Goal: Task Accomplishment & Management: Manage account settings

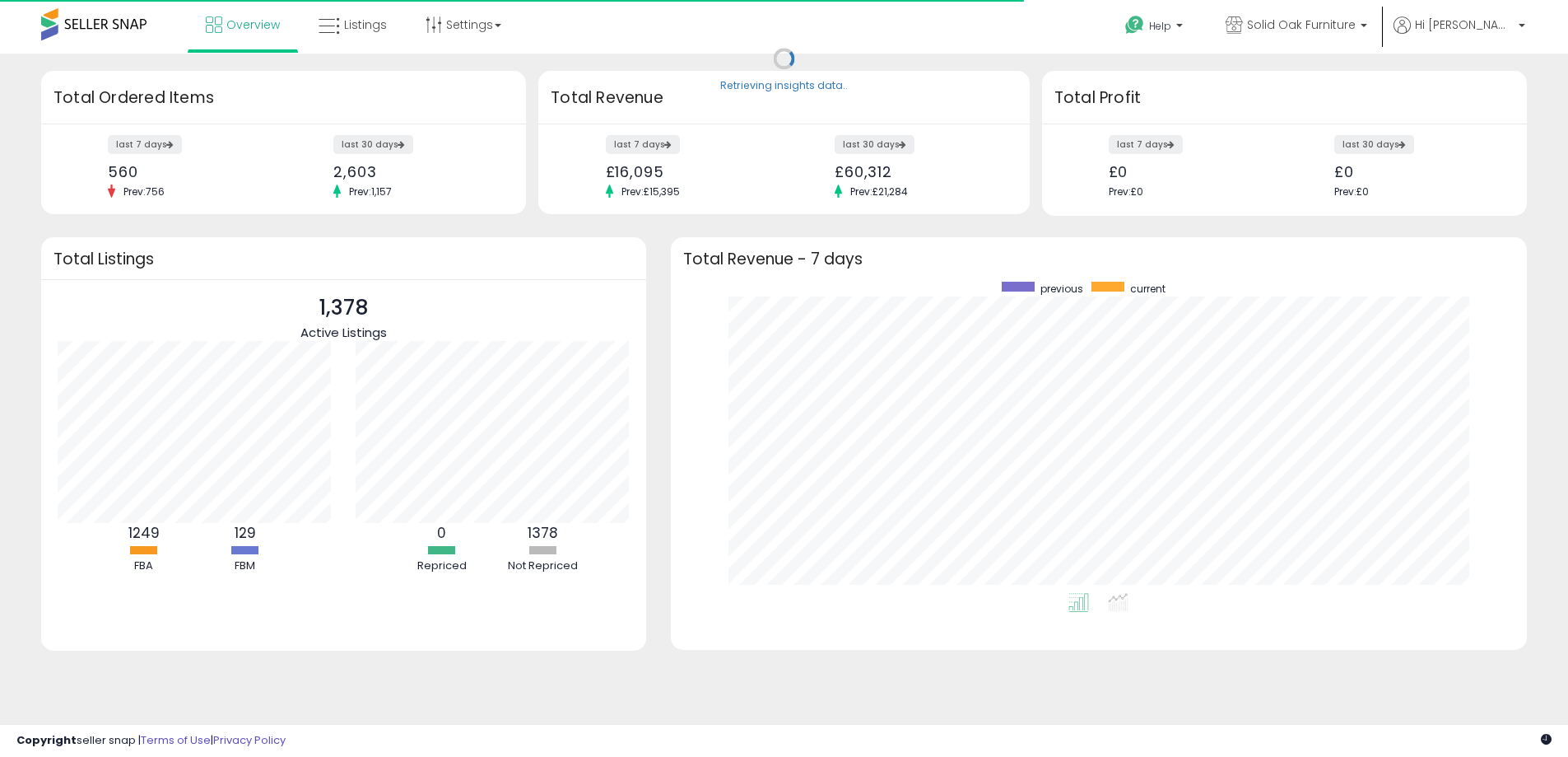
scroll to position [311, 824]
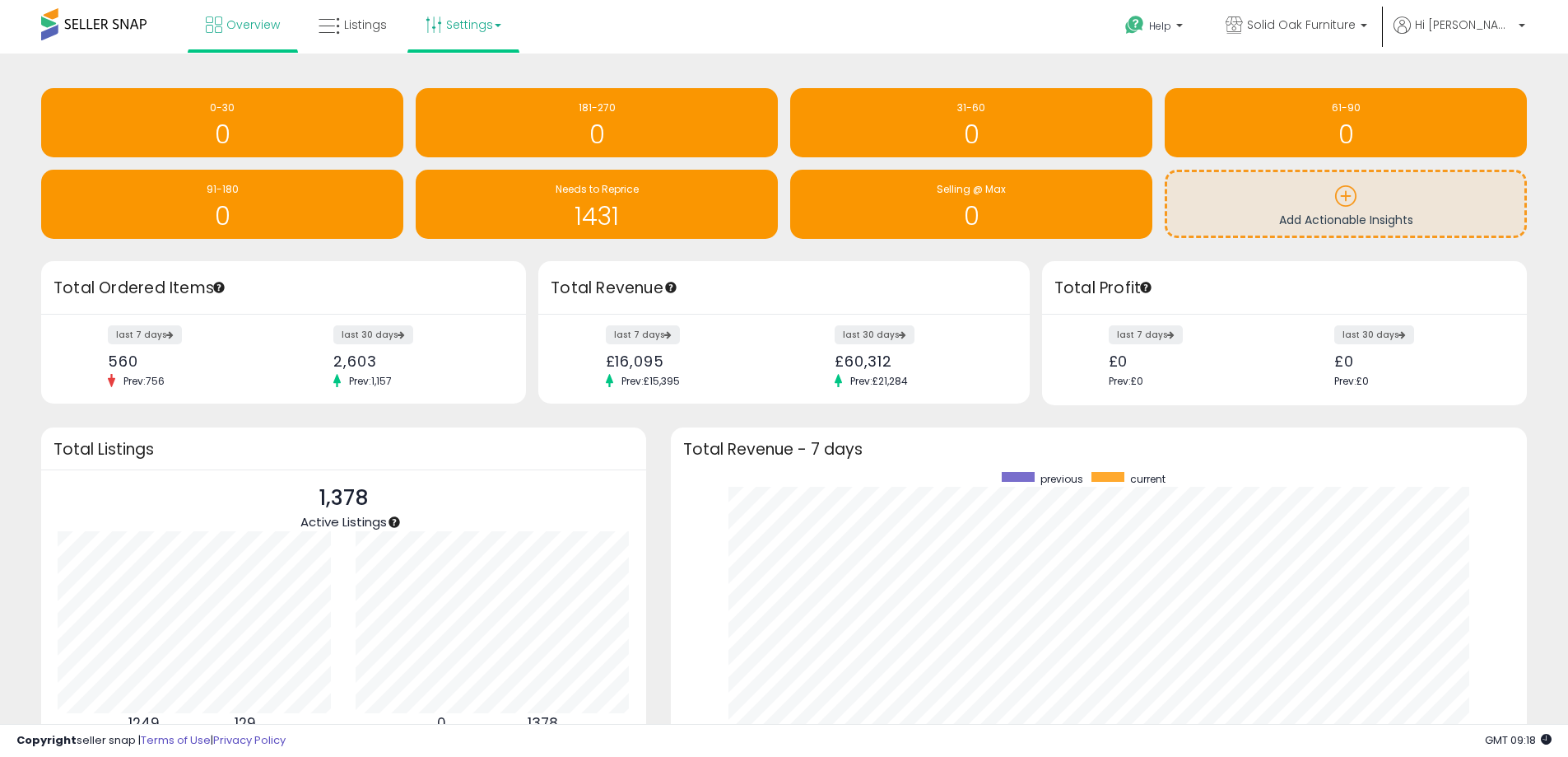
click at [482, 24] on link "Settings" at bounding box center [463, 24] width 100 height 50
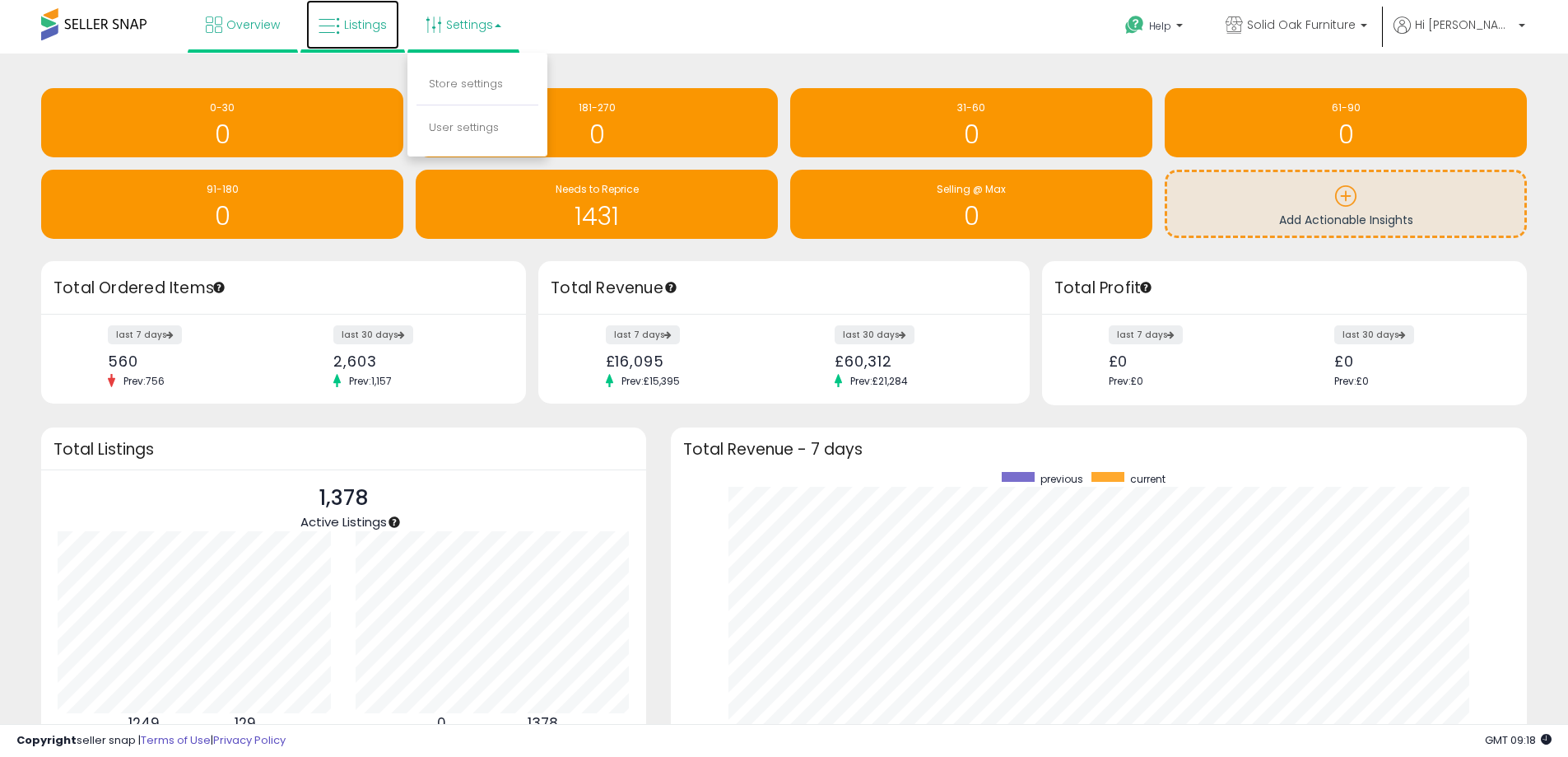
click at [357, 28] on span "Listings" at bounding box center [365, 25] width 43 height 17
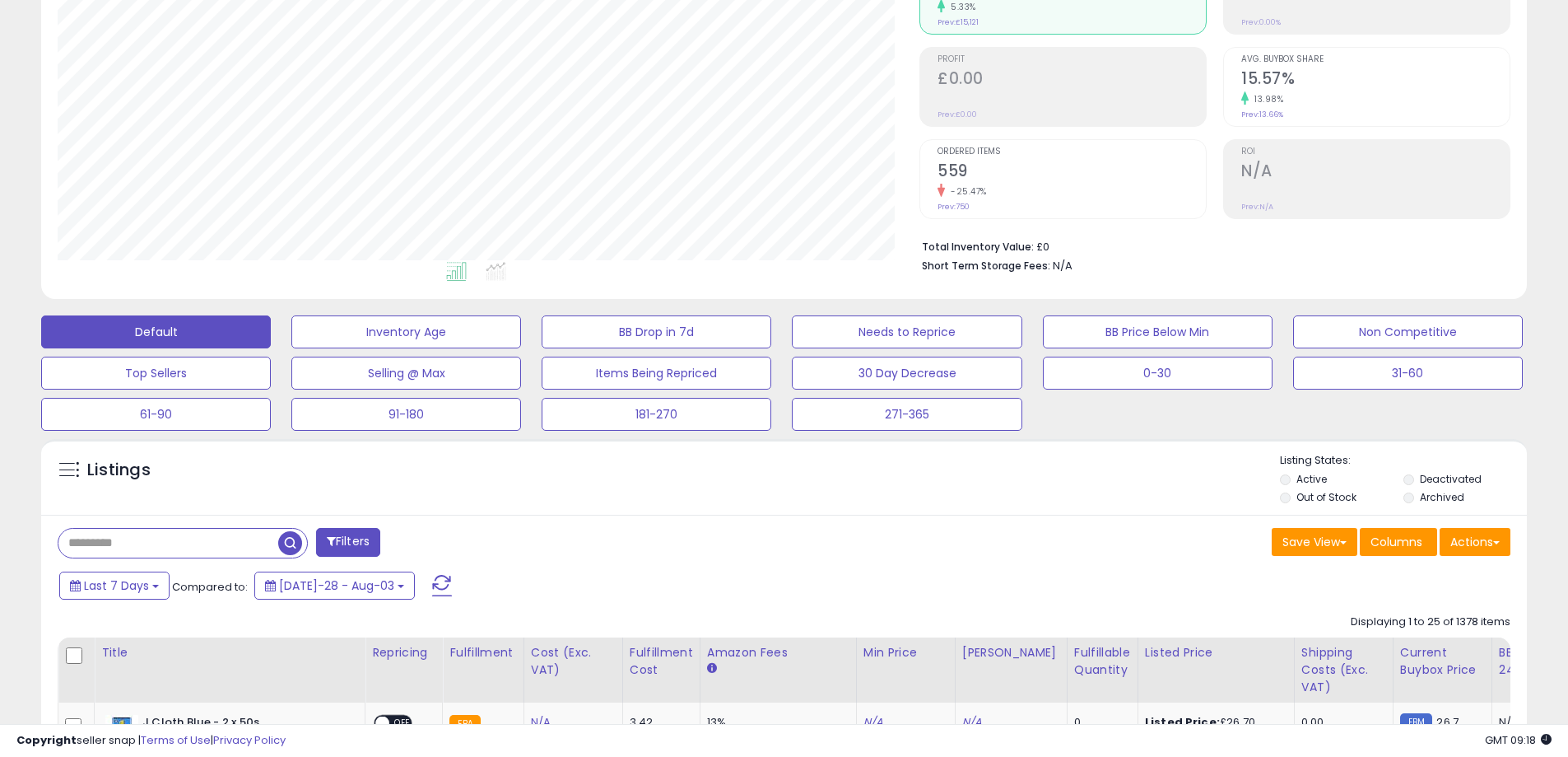
scroll to position [191, 0]
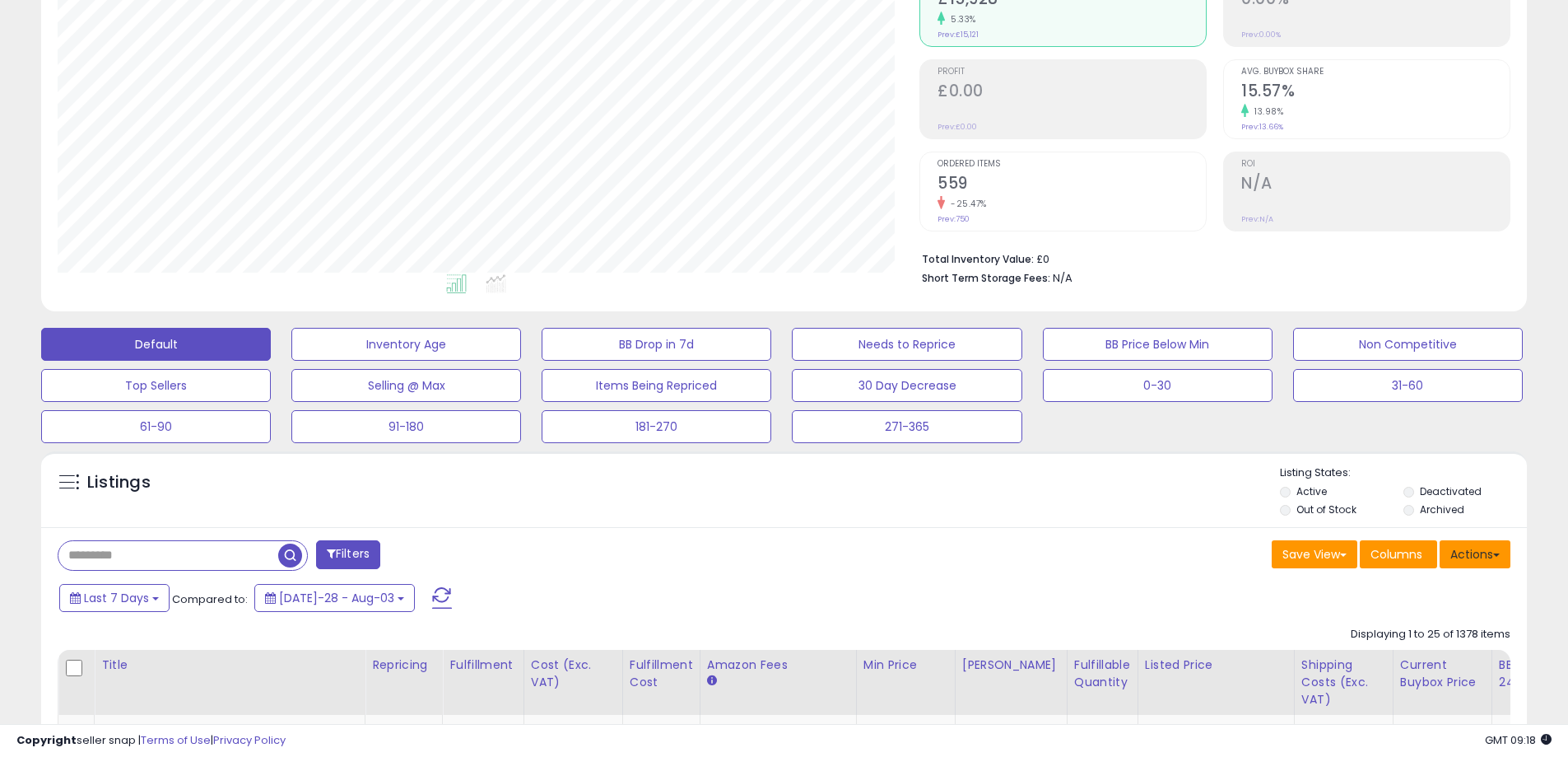
click at [1475, 551] on button "Actions" at bounding box center [1475, 554] width 71 height 28
click at [823, 571] on div "Save View Save As New View Update Current View Columns Actions Import Export Vi…" at bounding box center [1154, 556] width 739 height 32
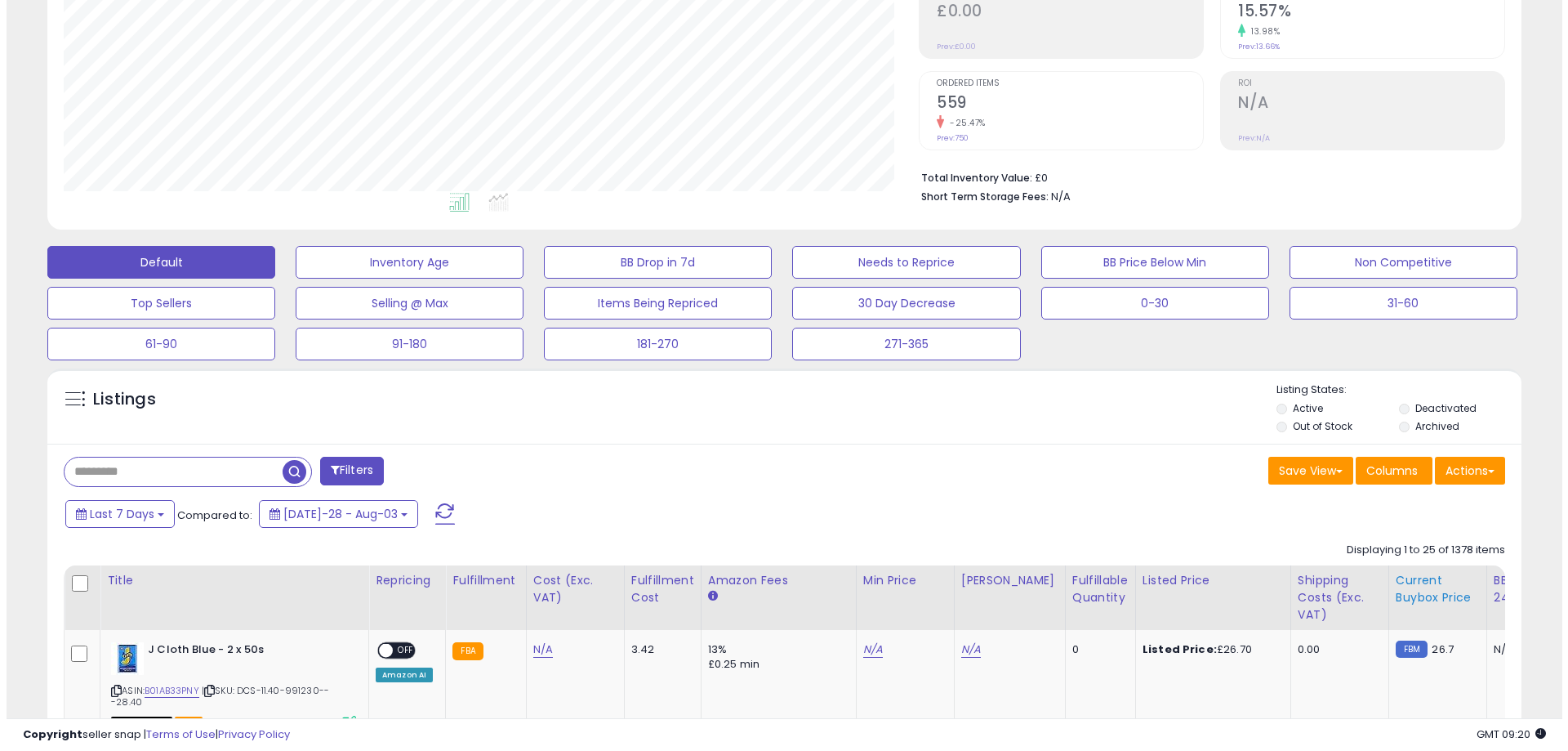
scroll to position [327, 0]
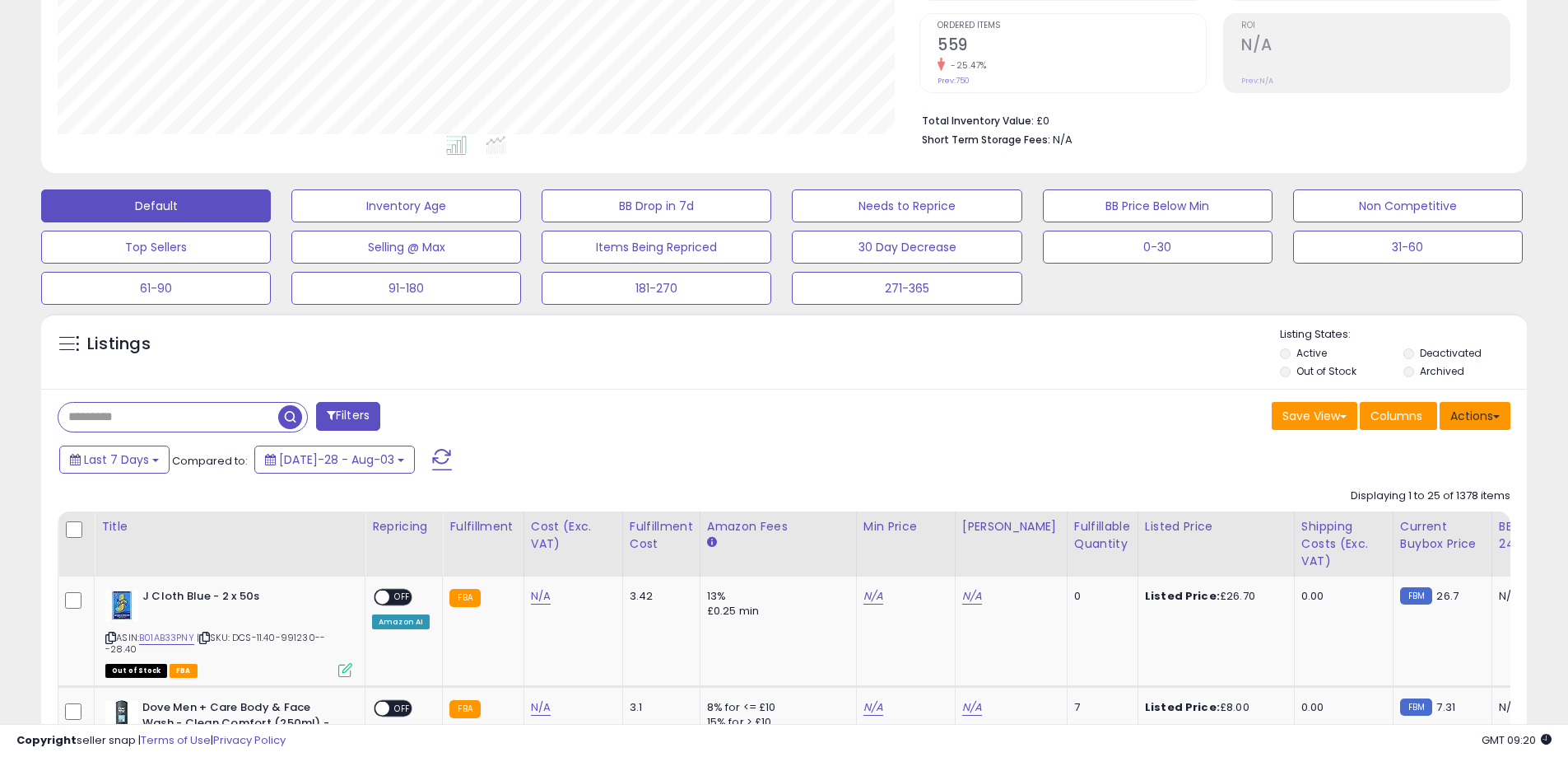
click at [1474, 406] on button "Actions" at bounding box center [1475, 415] width 71 height 28
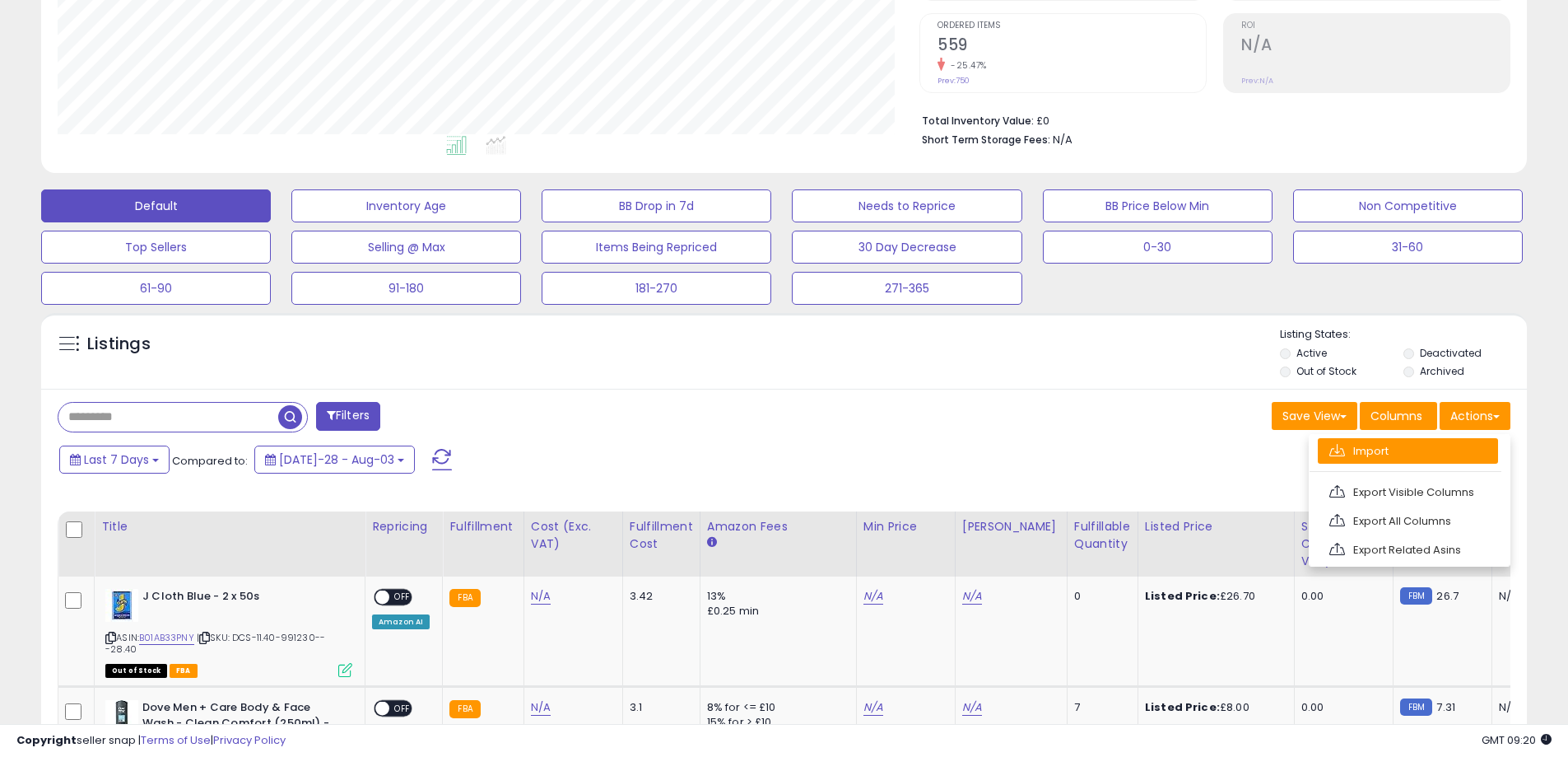
click at [1402, 443] on link "Import" at bounding box center [1408, 451] width 181 height 25
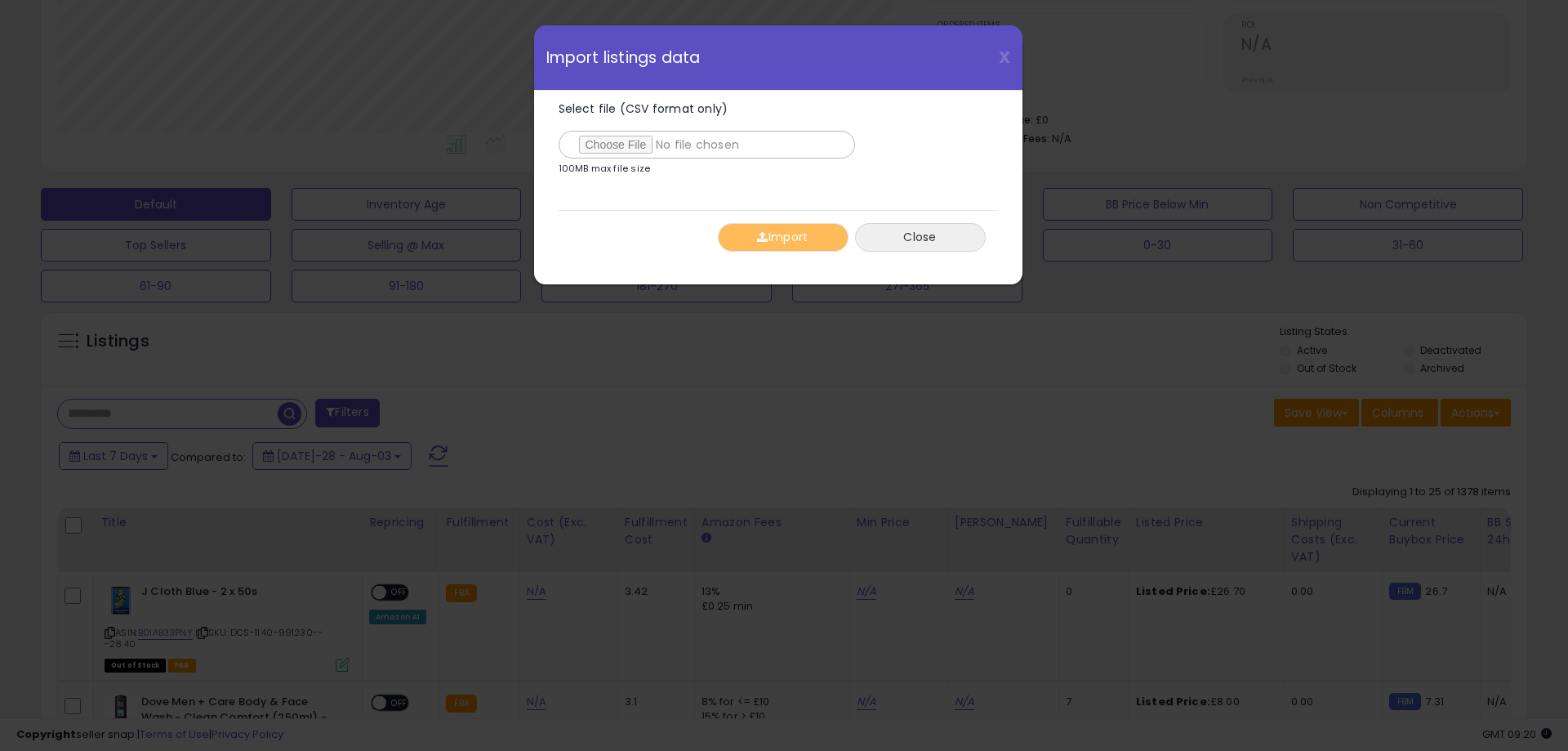
click at [934, 238] on button "Close" at bounding box center [920, 237] width 131 height 28
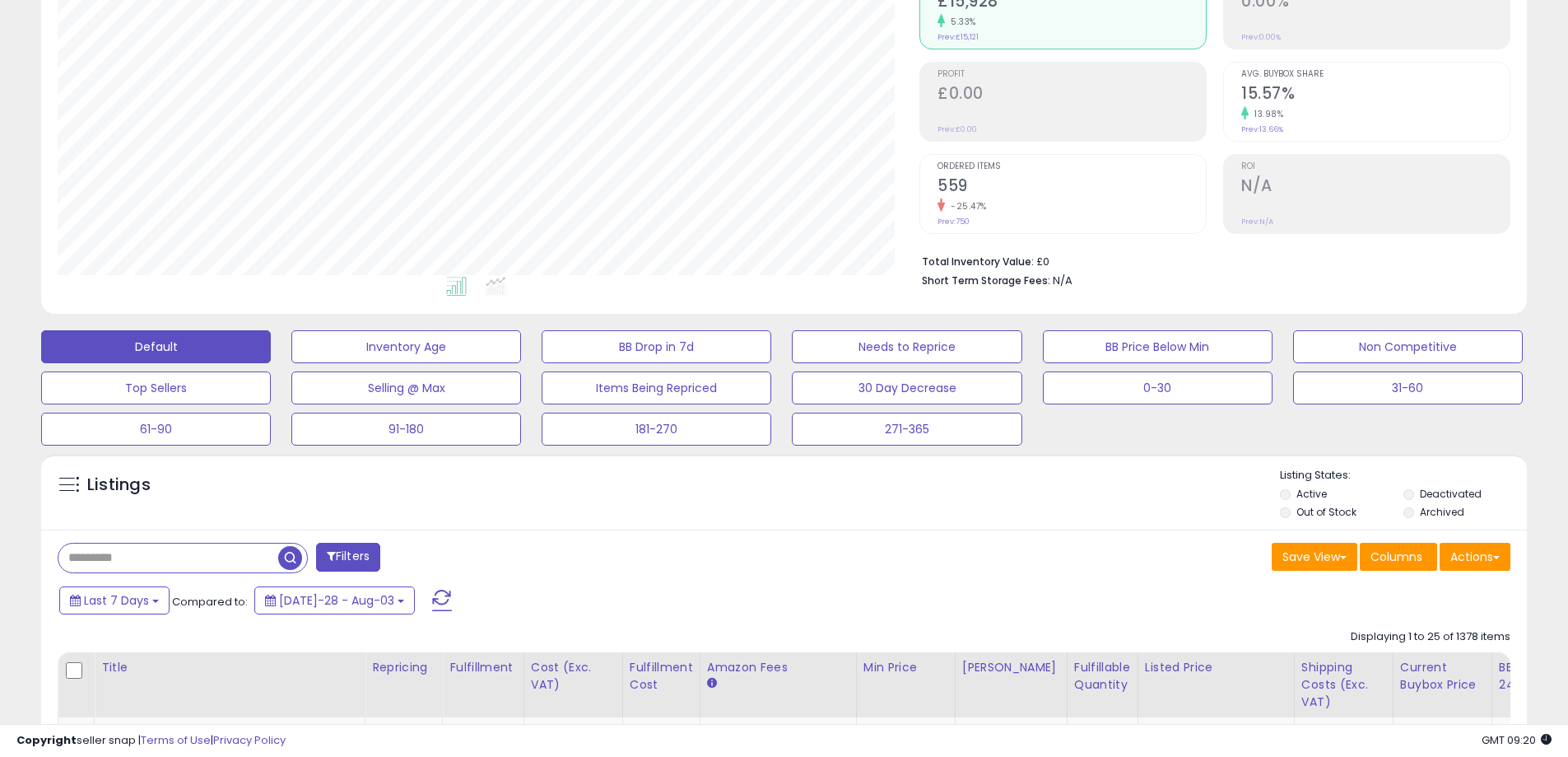
scroll to position [0, 0]
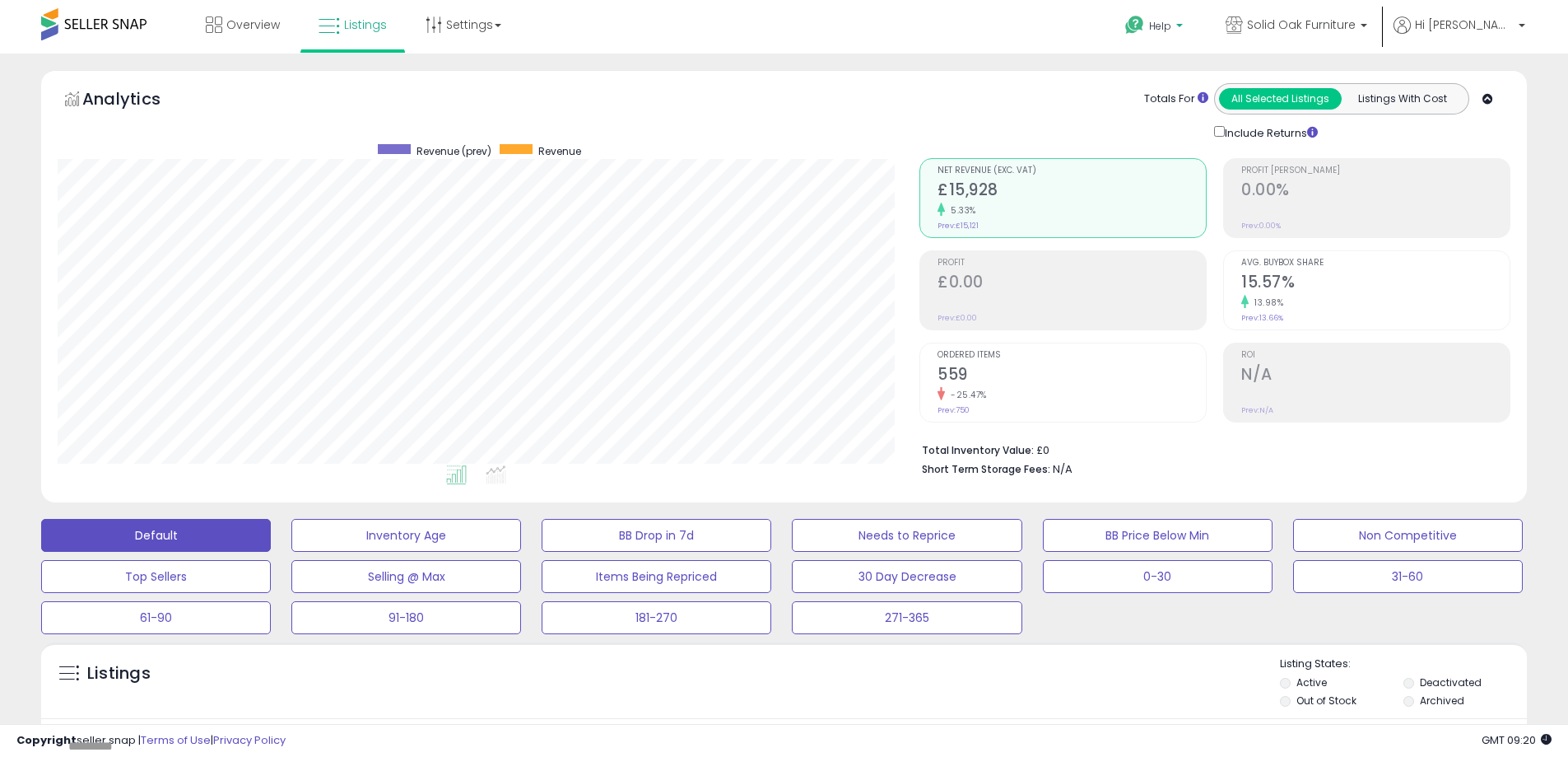
click at [1172, 31] on span "Help" at bounding box center [1160, 25] width 22 height 14
click at [1200, 127] on link "Search Knowledge Hub" at bounding box center [1170, 138] width 85 height 31
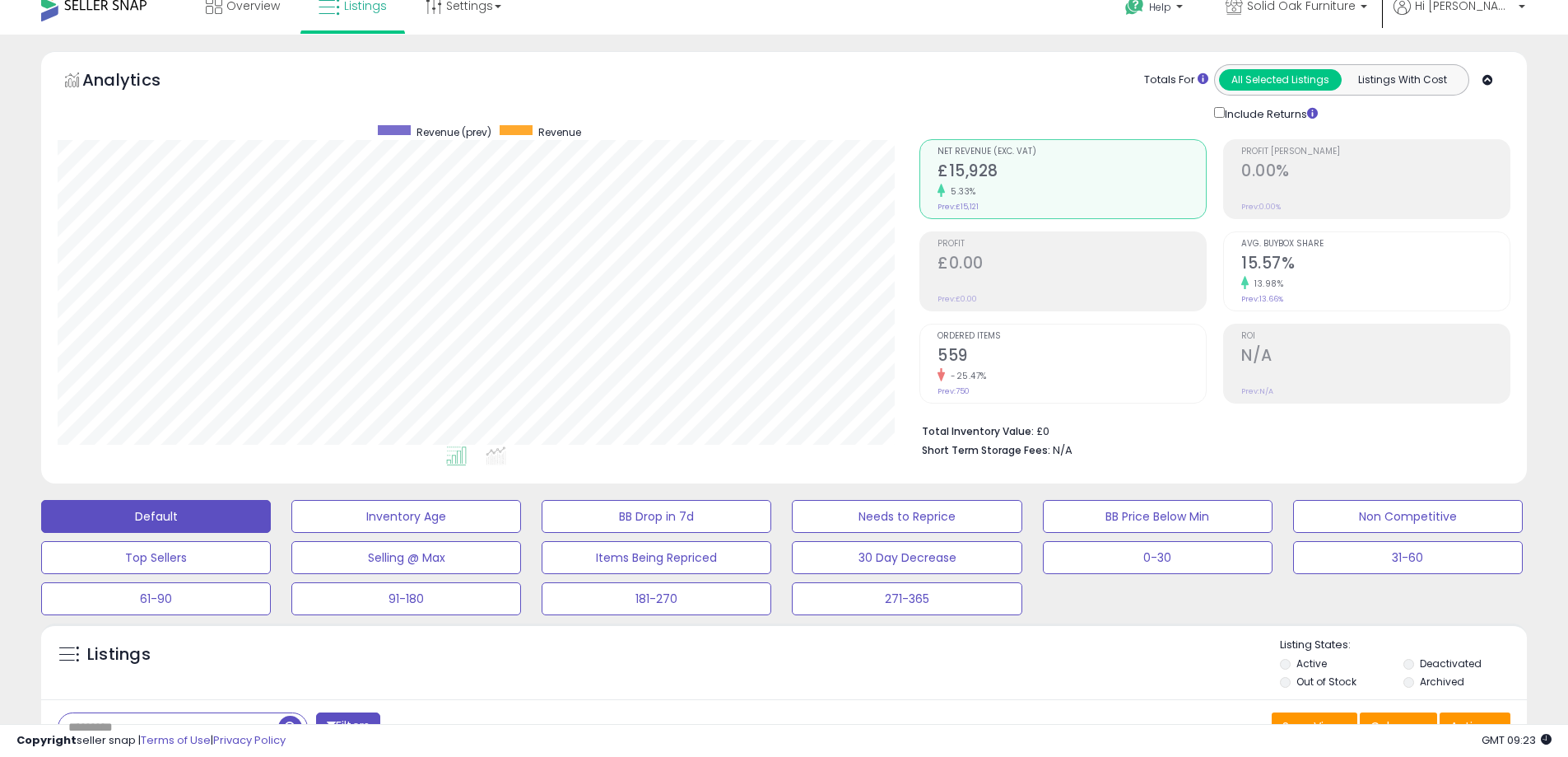
scroll to position [329, 0]
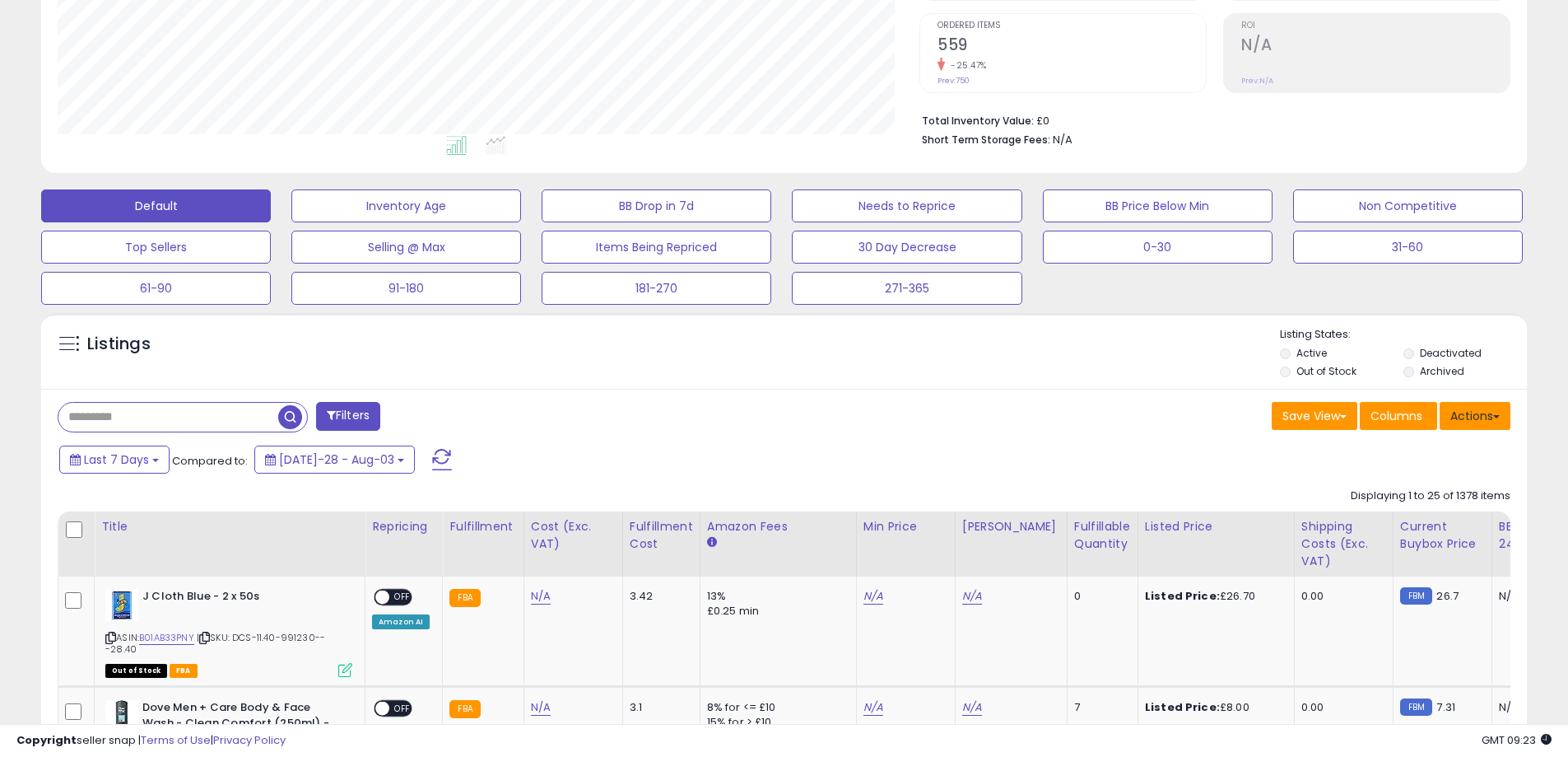
click at [1490, 419] on button "Actions" at bounding box center [1475, 415] width 71 height 28
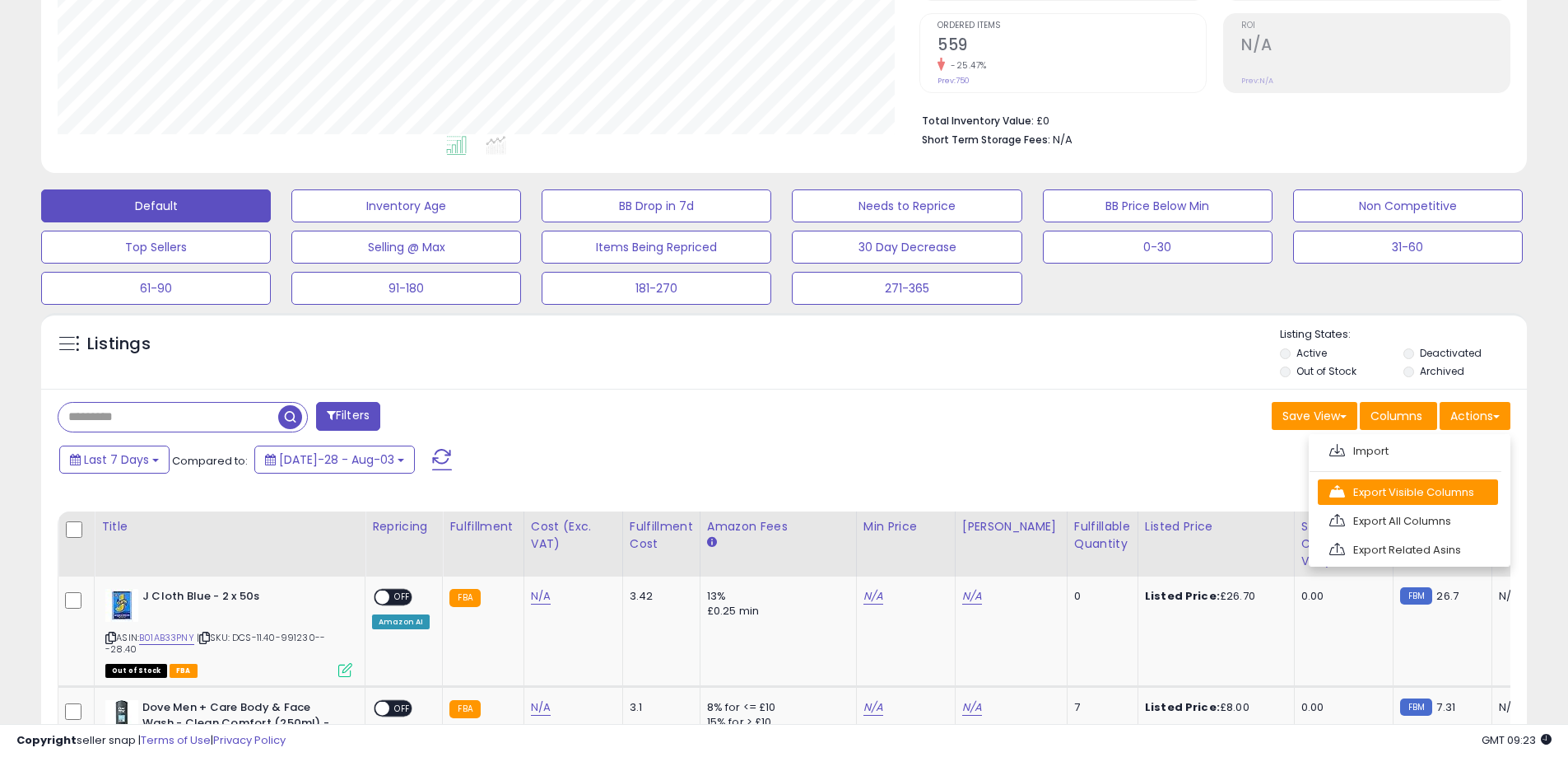
click at [1394, 495] on link "Export Visible Columns" at bounding box center [1408, 492] width 181 height 25
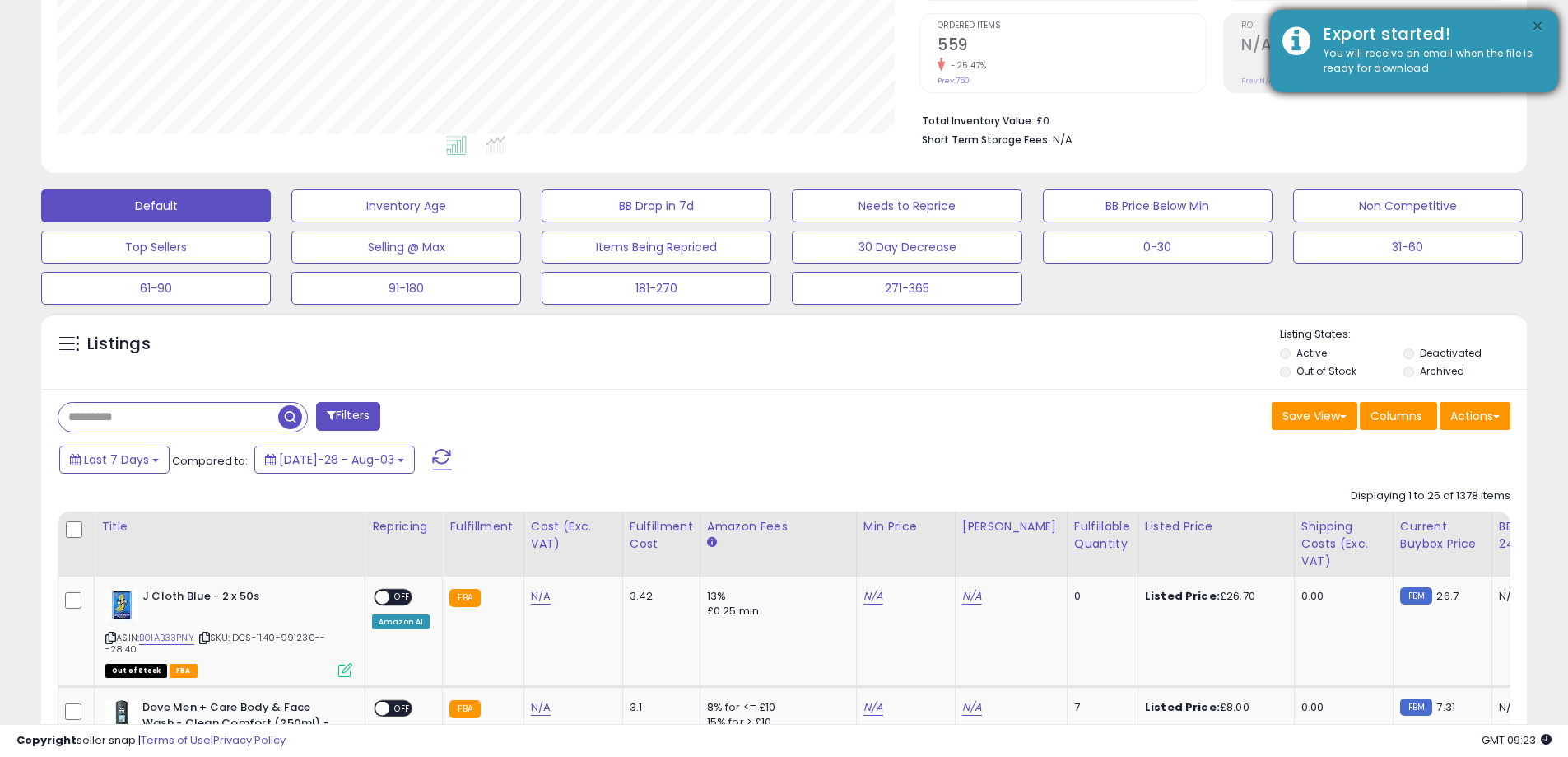
click at [1539, 22] on button "×" at bounding box center [1538, 27] width 13 height 20
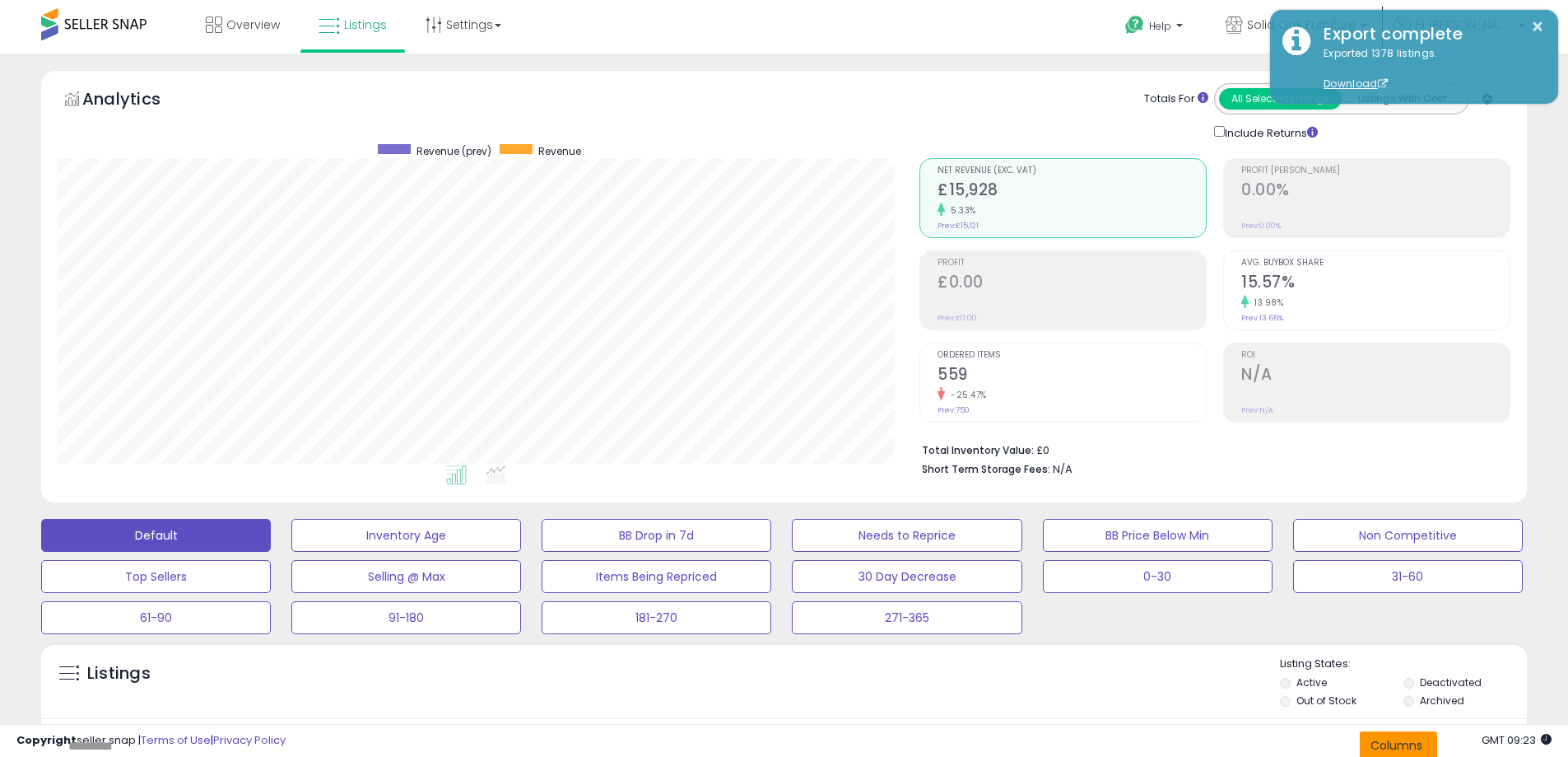
scroll to position [412, 0]
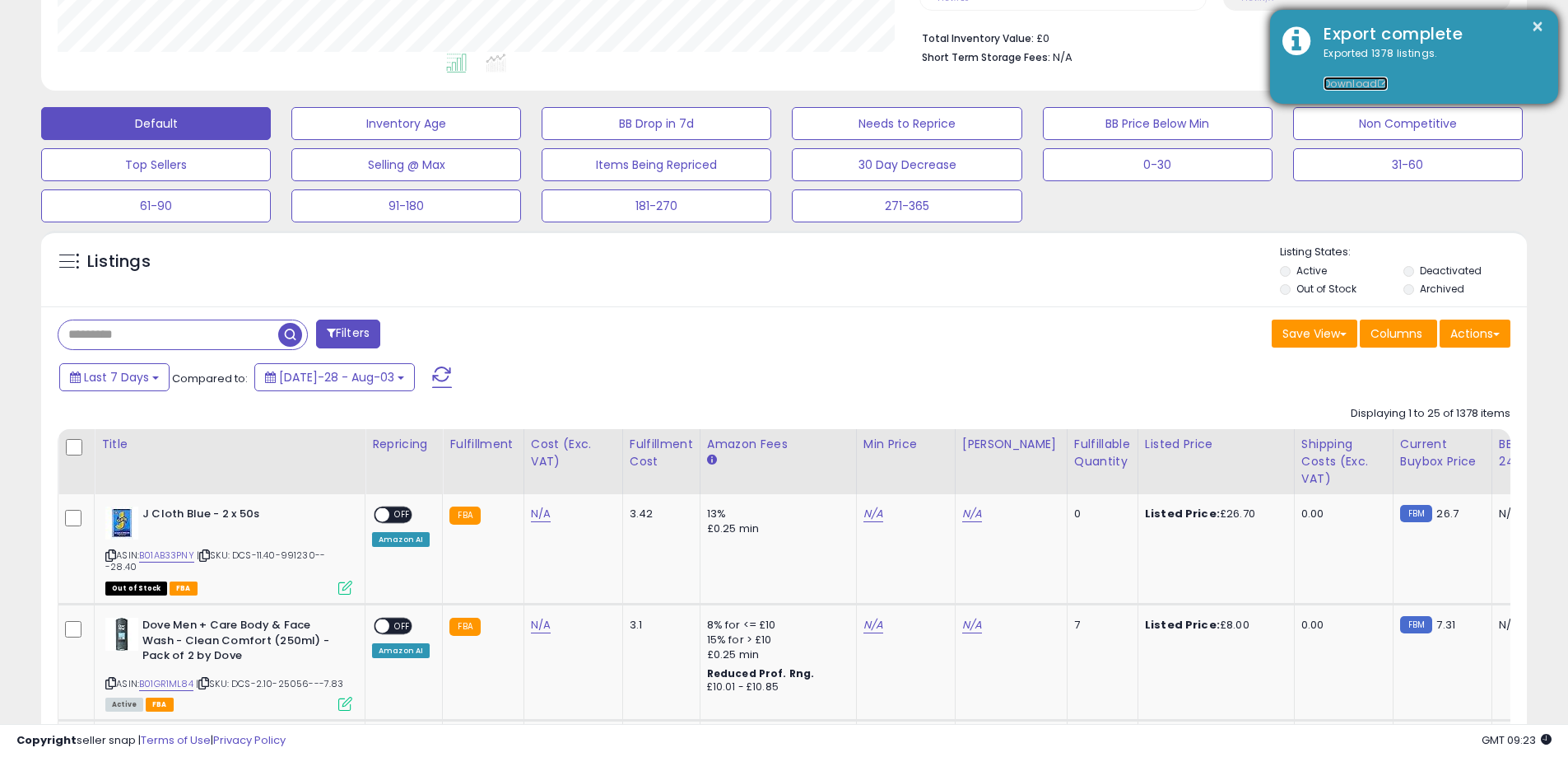
click at [1353, 82] on link "Download" at bounding box center [1355, 84] width 64 height 14
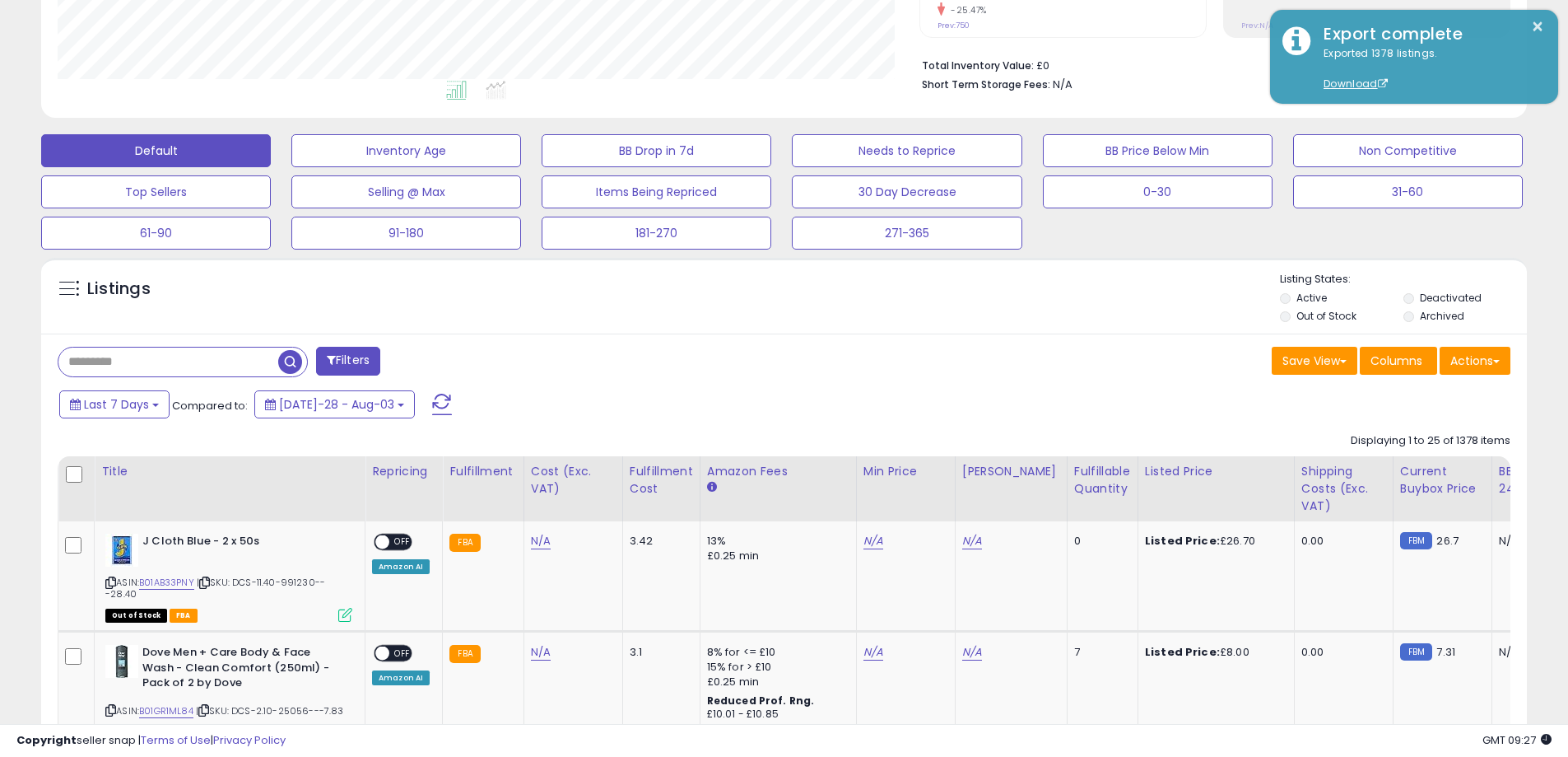
scroll to position [0, 0]
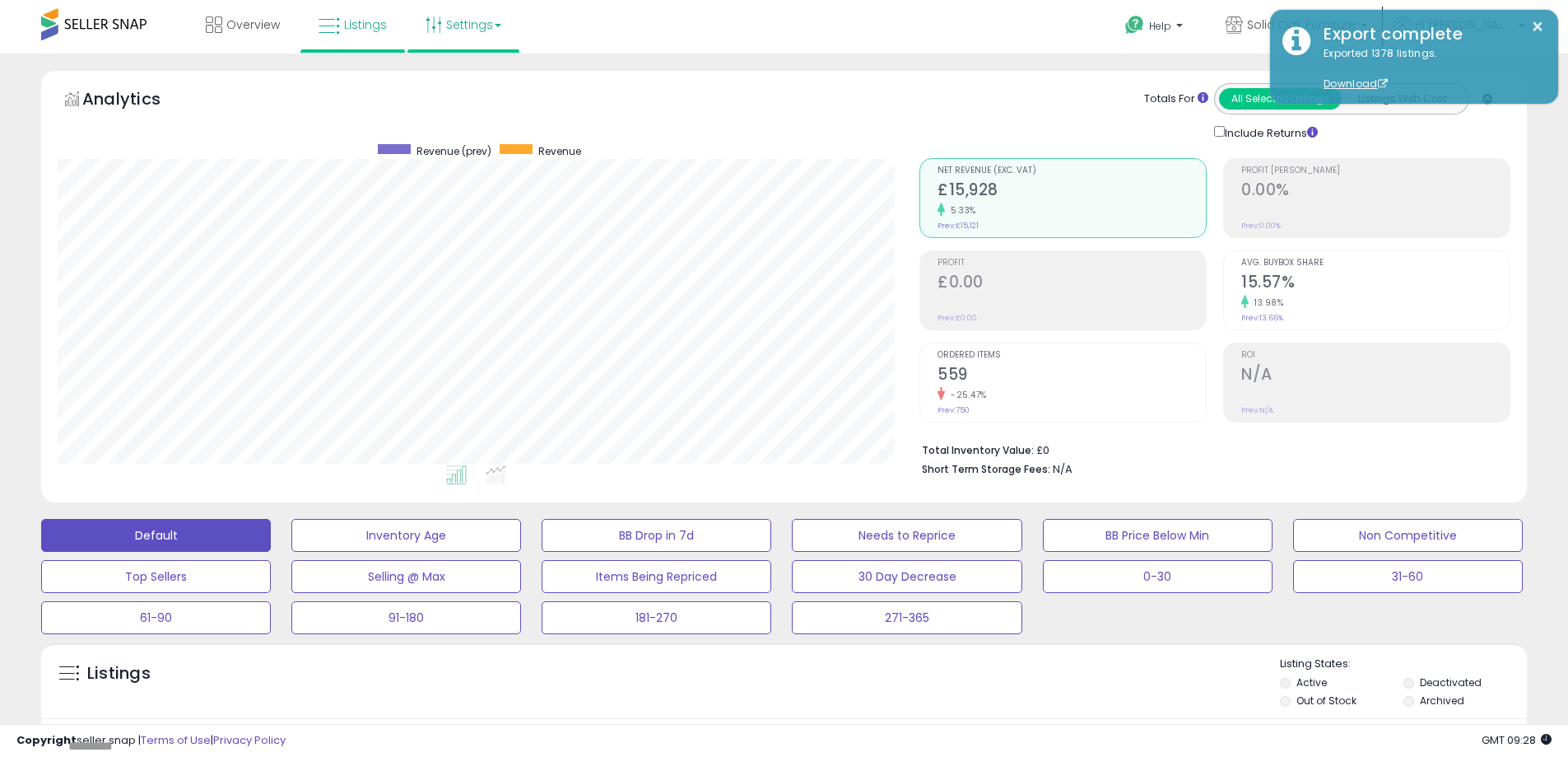
click at [473, 32] on link "Settings" at bounding box center [463, 24] width 100 height 50
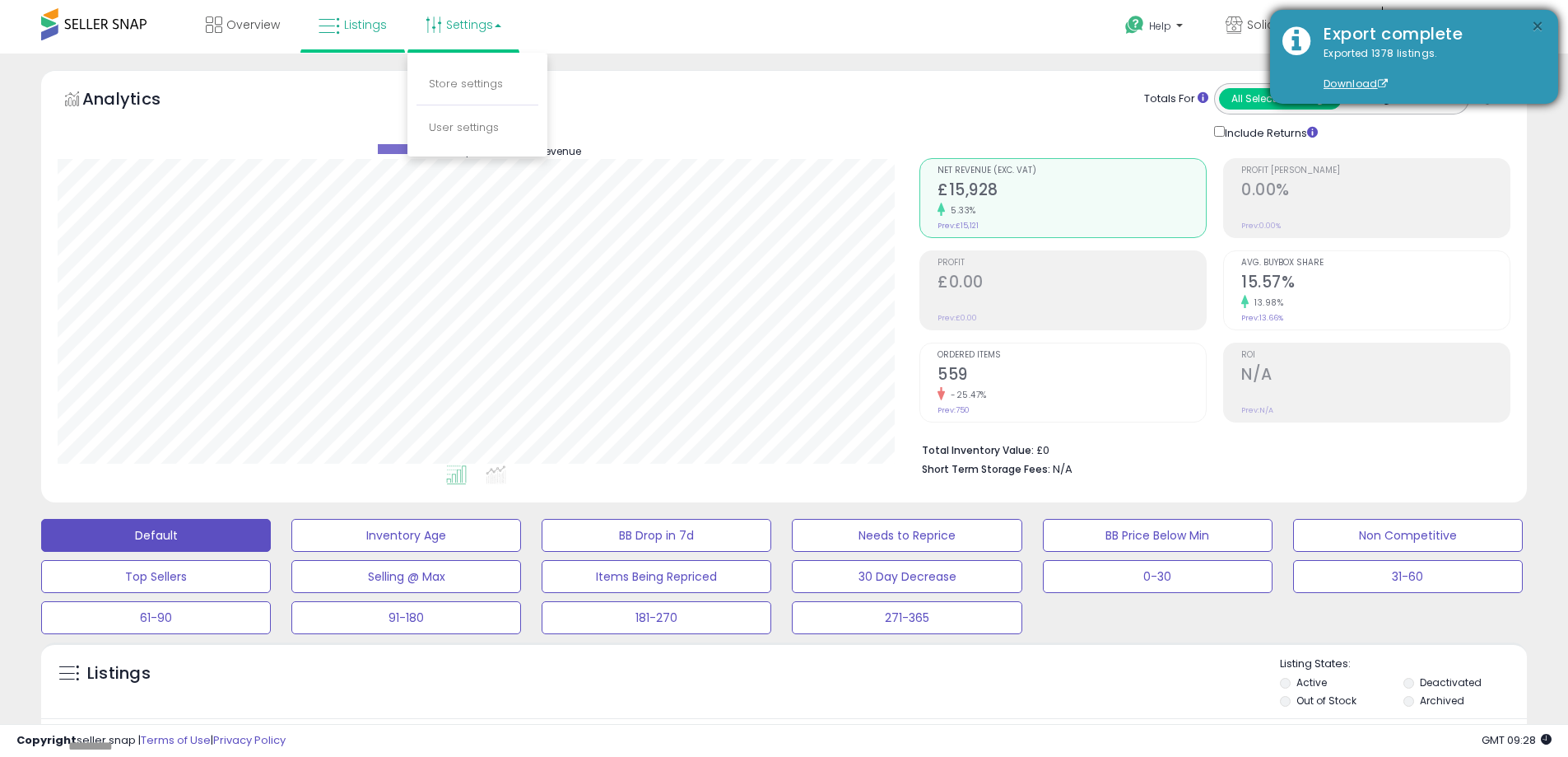
click at [1533, 25] on button "×" at bounding box center [1538, 27] width 13 height 20
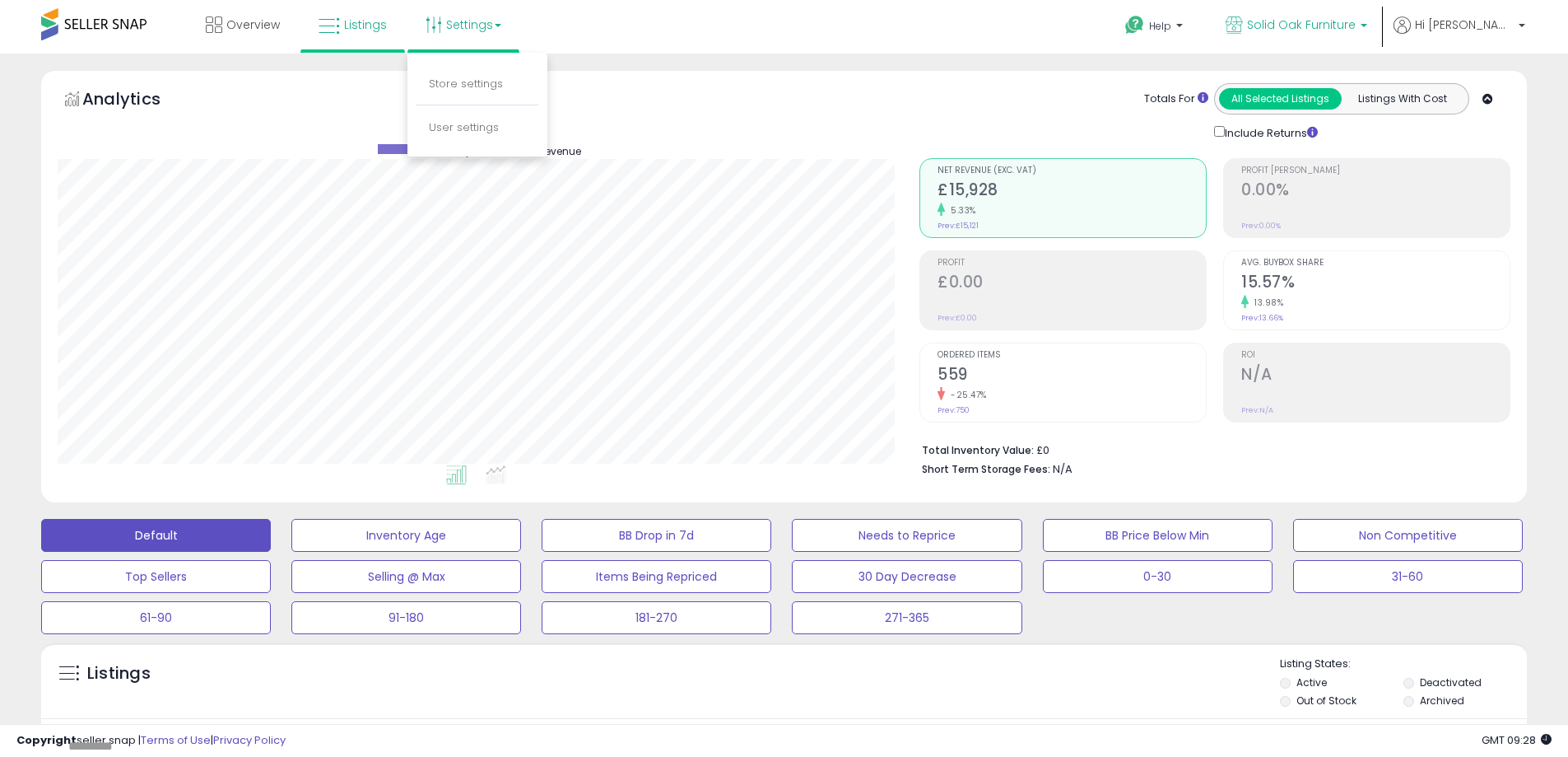
click at [1329, 22] on span "Solid Oak Furniture" at bounding box center [1301, 25] width 109 height 17
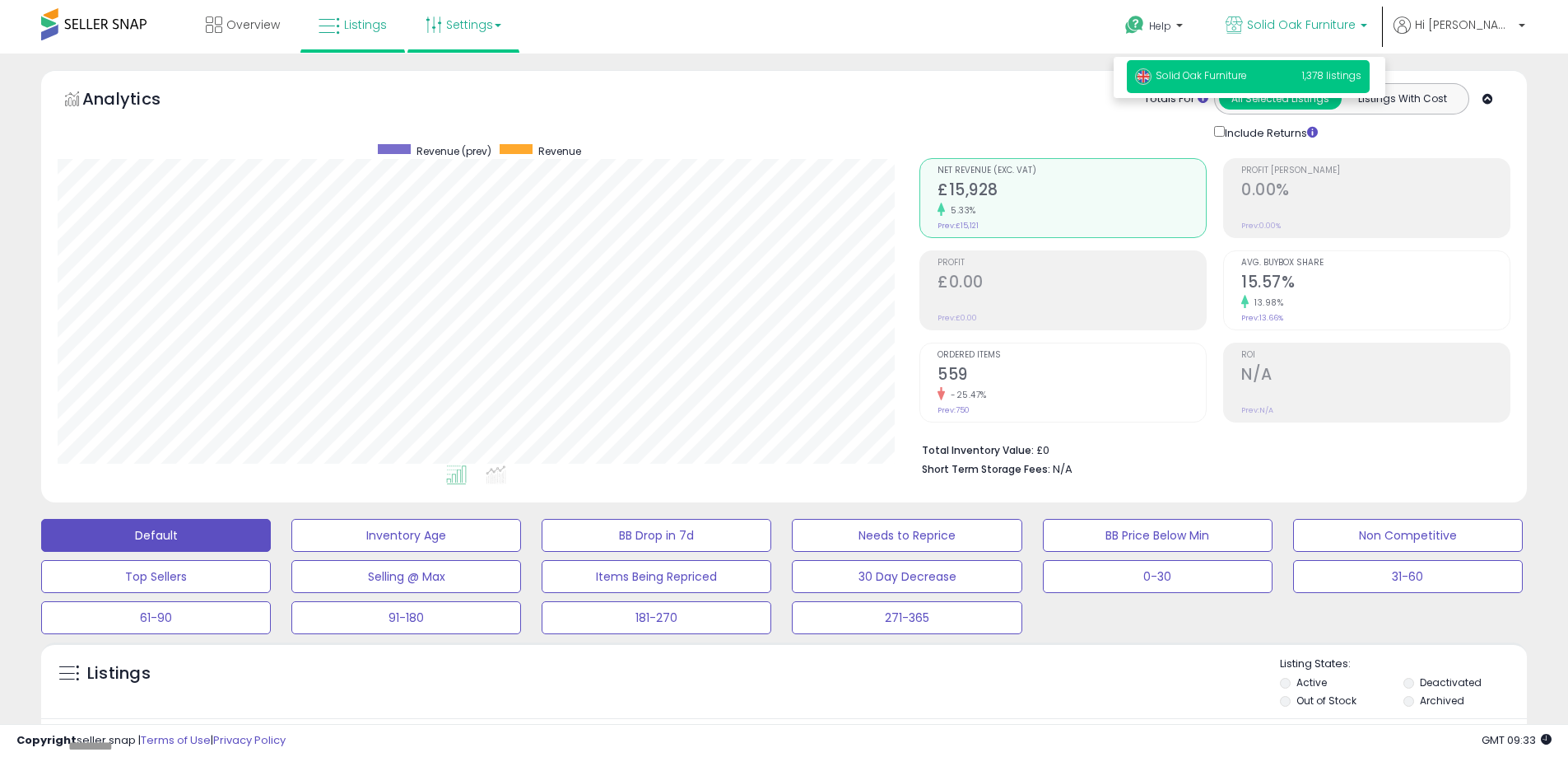
click at [464, 24] on link "Settings" at bounding box center [463, 24] width 100 height 50
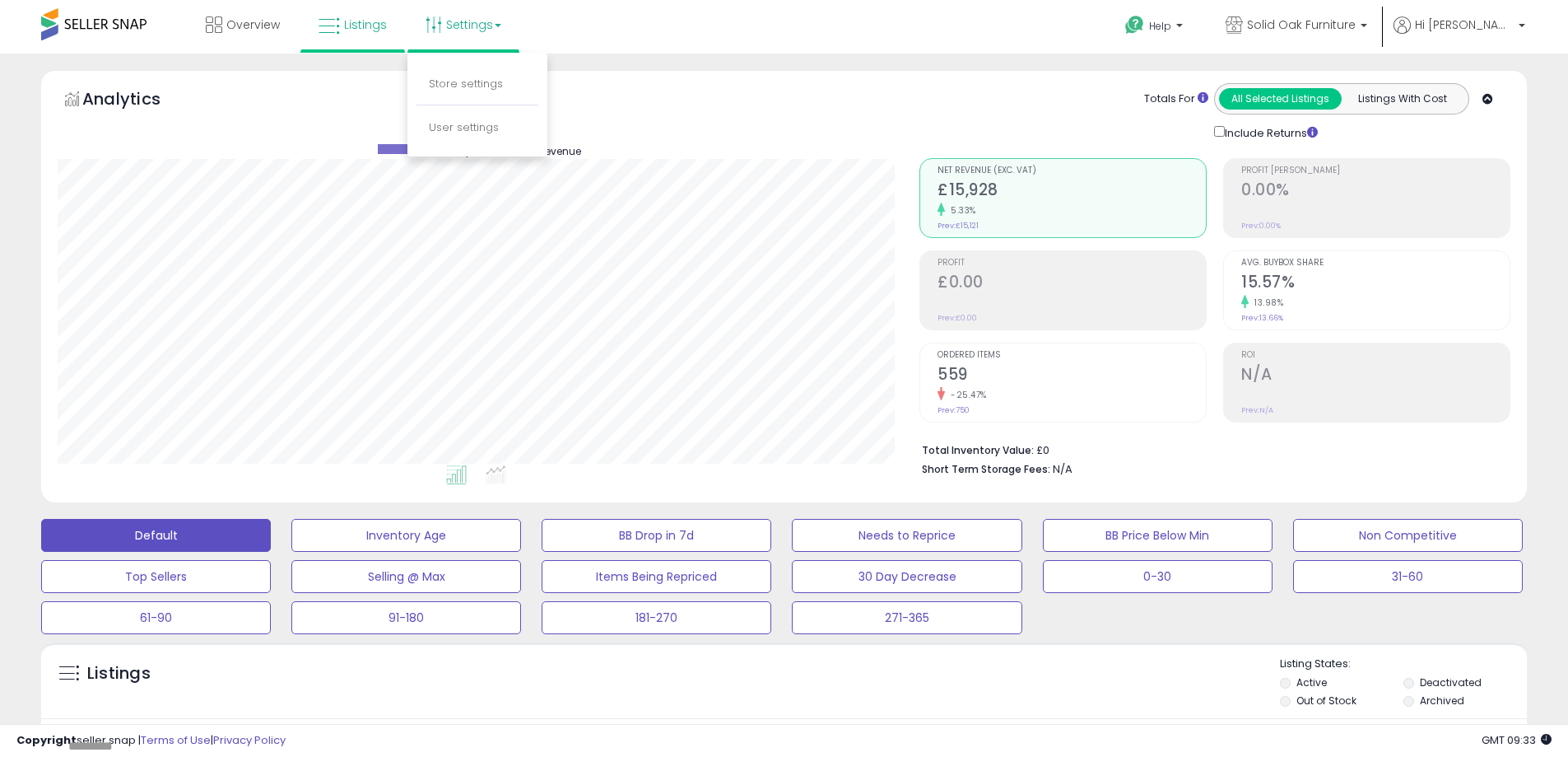
drag, startPoint x: 465, startPoint y: 105, endPoint x: 463, endPoint y: 94, distance: 11.2
click at [463, 104] on ul "Store settings User settings" at bounding box center [477, 104] width 140 height 104
click at [462, 86] on div "Analytics Totals For All Selected Listings Listings With Cost Include Returns" at bounding box center [784, 112] width 1452 height 58
click at [463, 26] on link "Settings" at bounding box center [463, 24] width 100 height 50
click at [461, 79] on link "Store settings" at bounding box center [466, 84] width 74 height 16
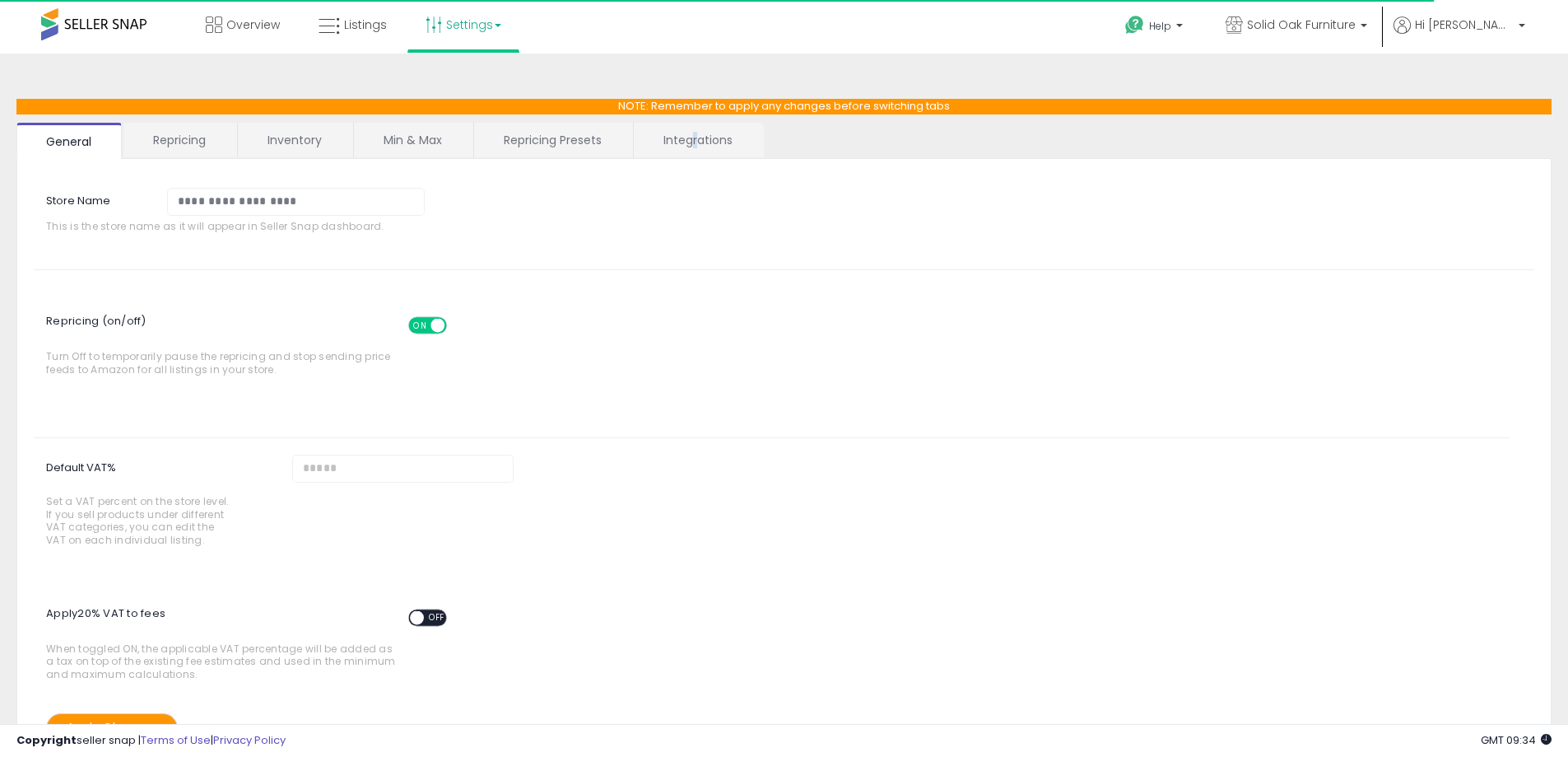
click at [697, 135] on link "Integrations" at bounding box center [698, 139] width 128 height 35
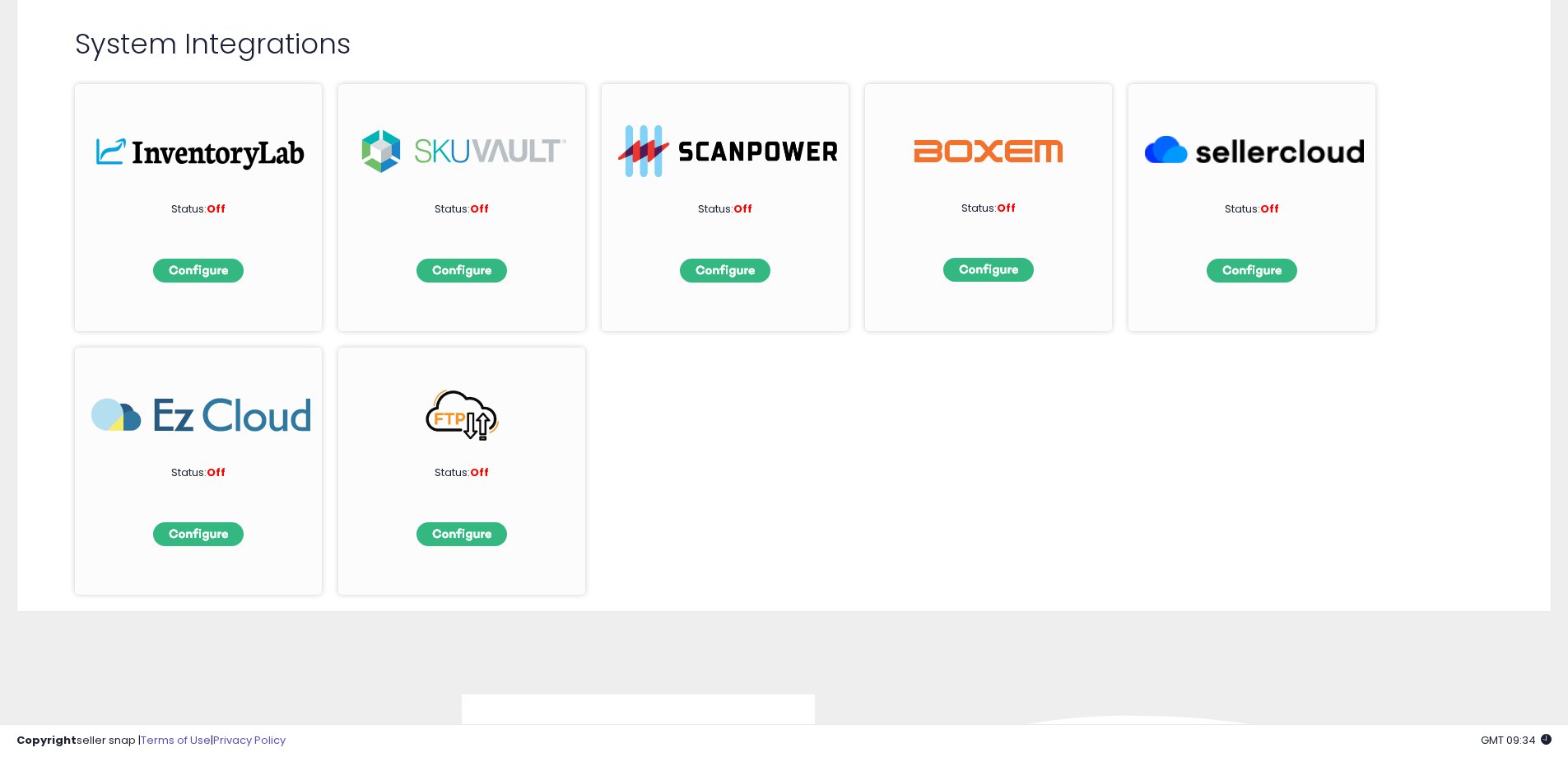
scroll to position [247, 0]
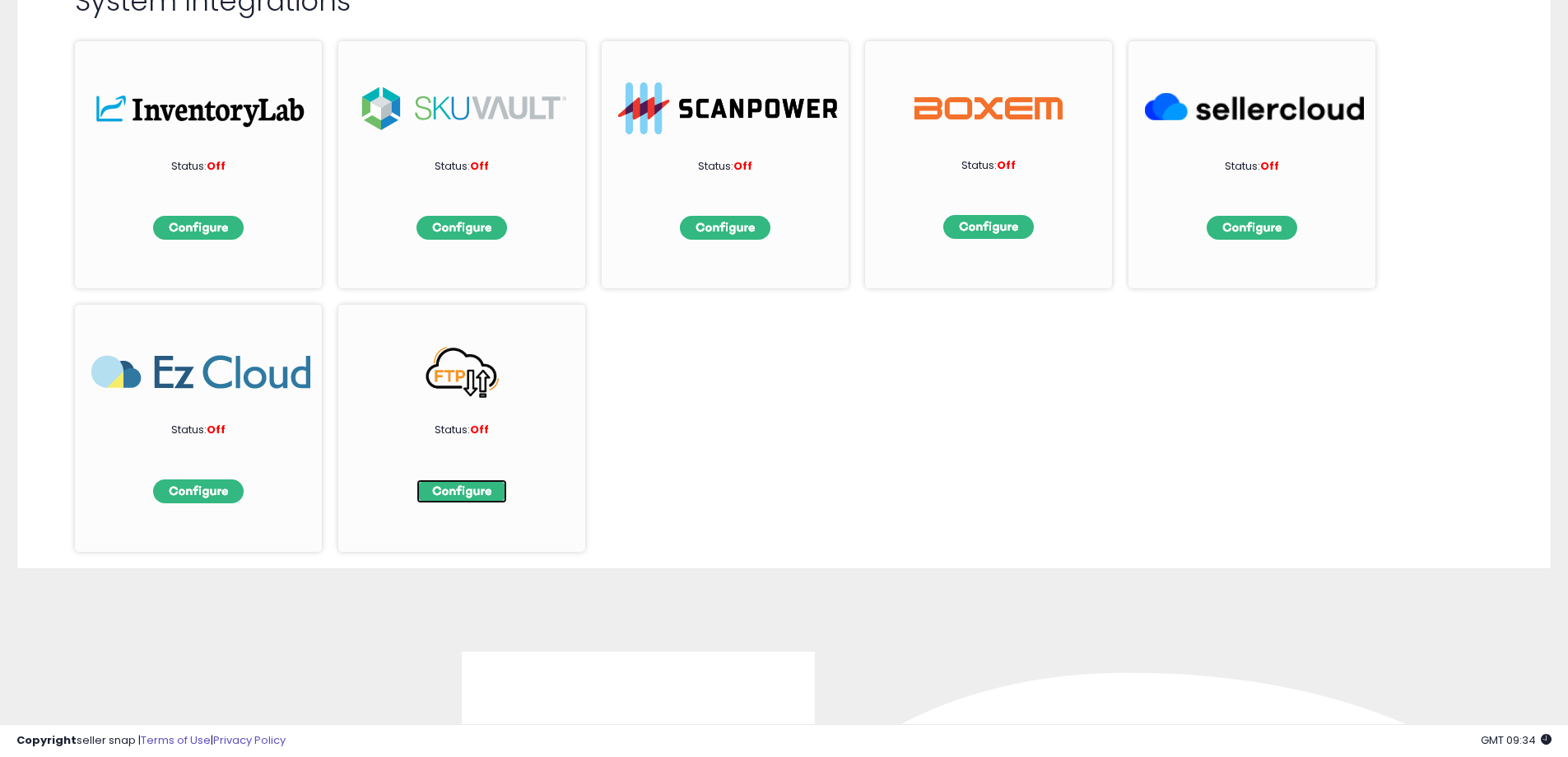
click at [445, 494] on img at bounding box center [461, 491] width 90 height 24
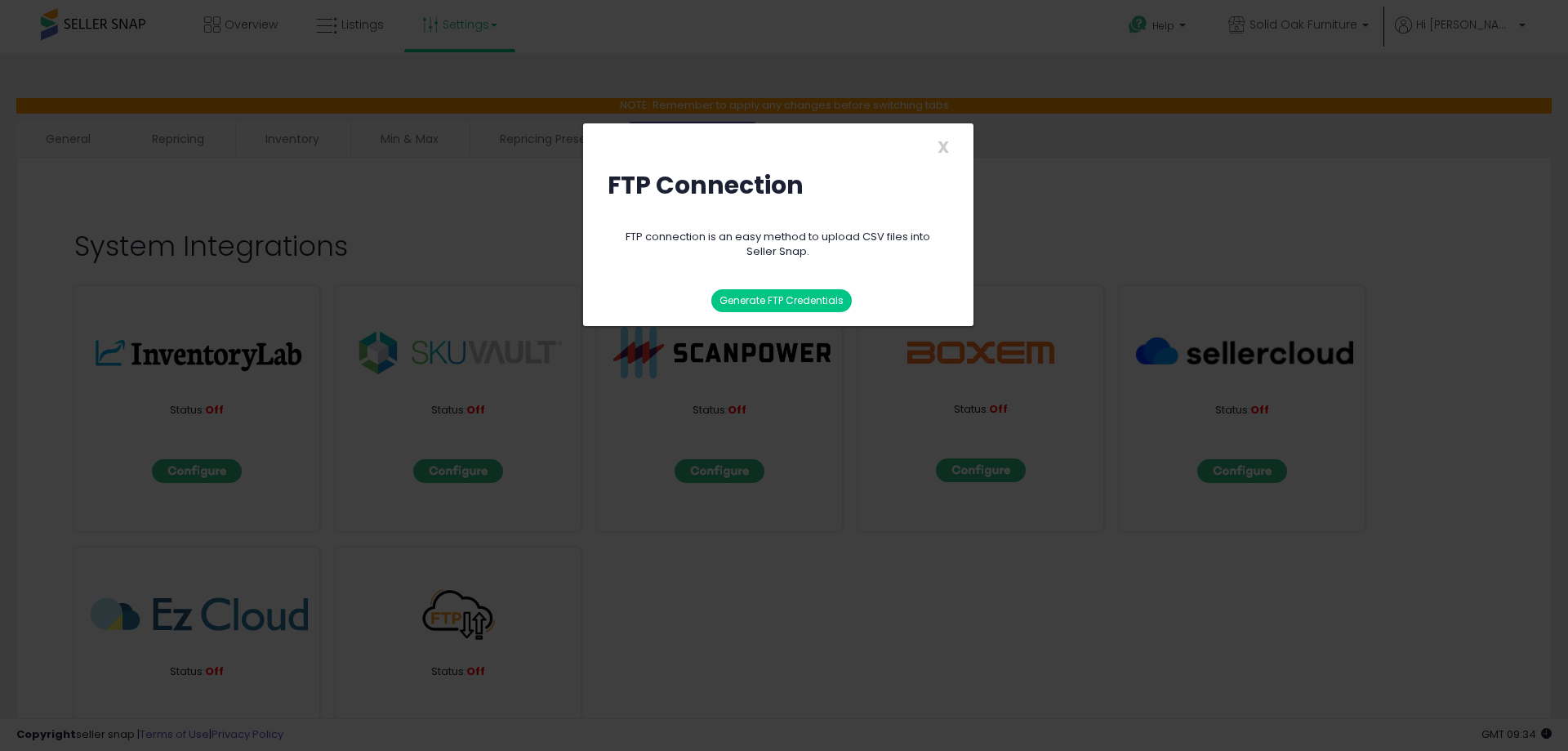
click at [773, 305] on button "Generate FTP Credentials" at bounding box center [781, 300] width 141 height 23
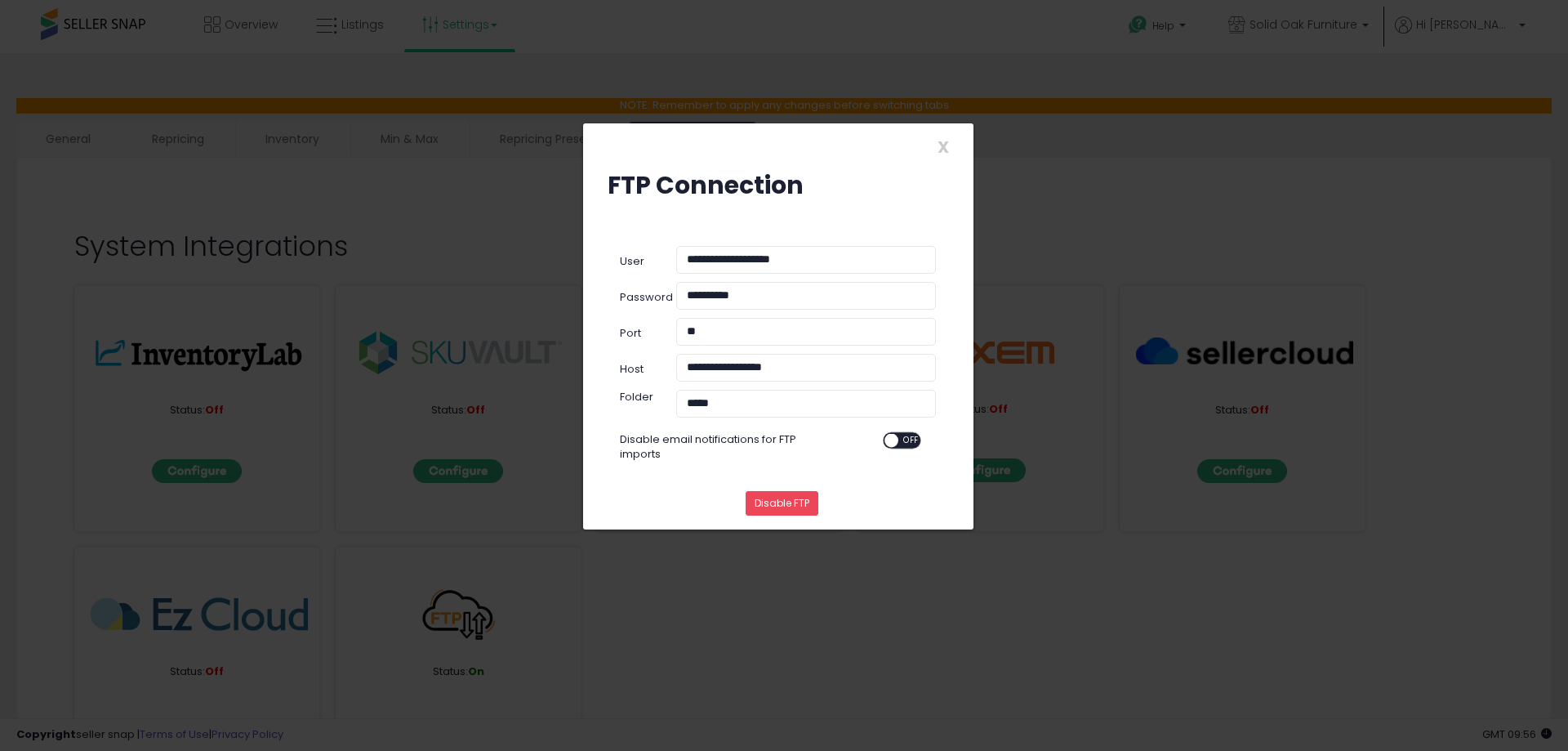
click at [784, 493] on button "Disable FTP" at bounding box center [781, 503] width 73 height 24
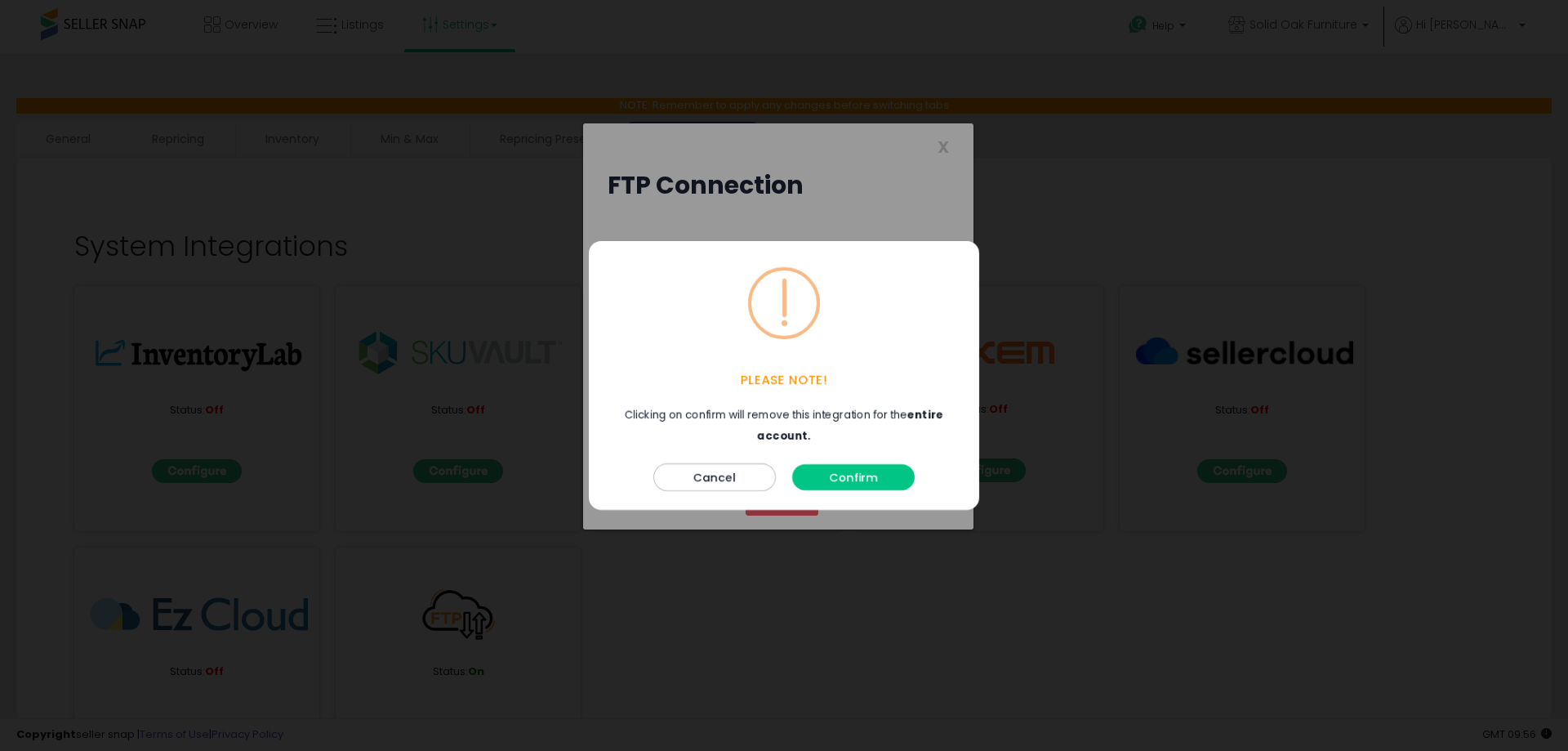
click at [874, 486] on button "Confirm" at bounding box center [853, 476] width 122 height 26
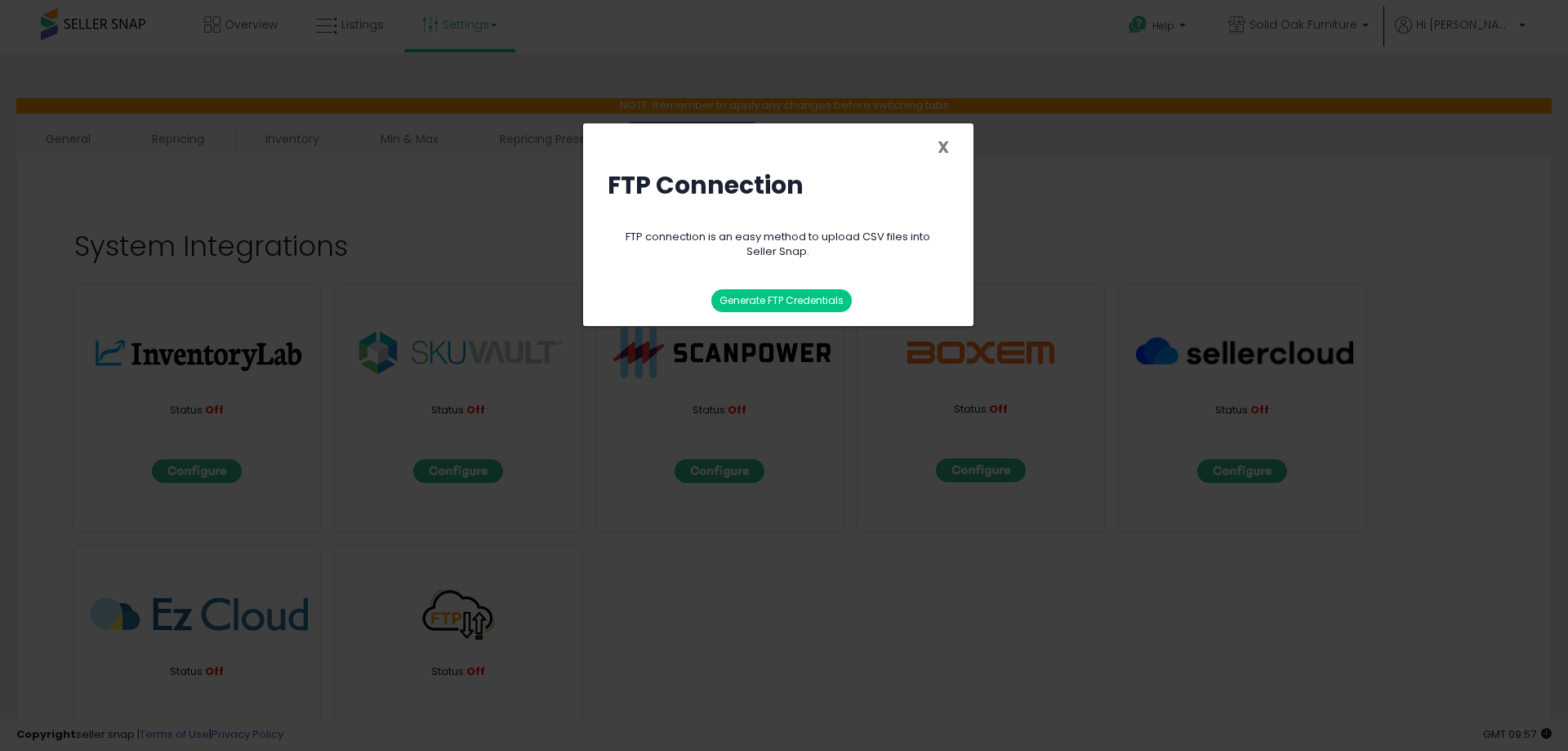
click at [939, 152] on span "X" at bounding box center [943, 147] width 12 height 23
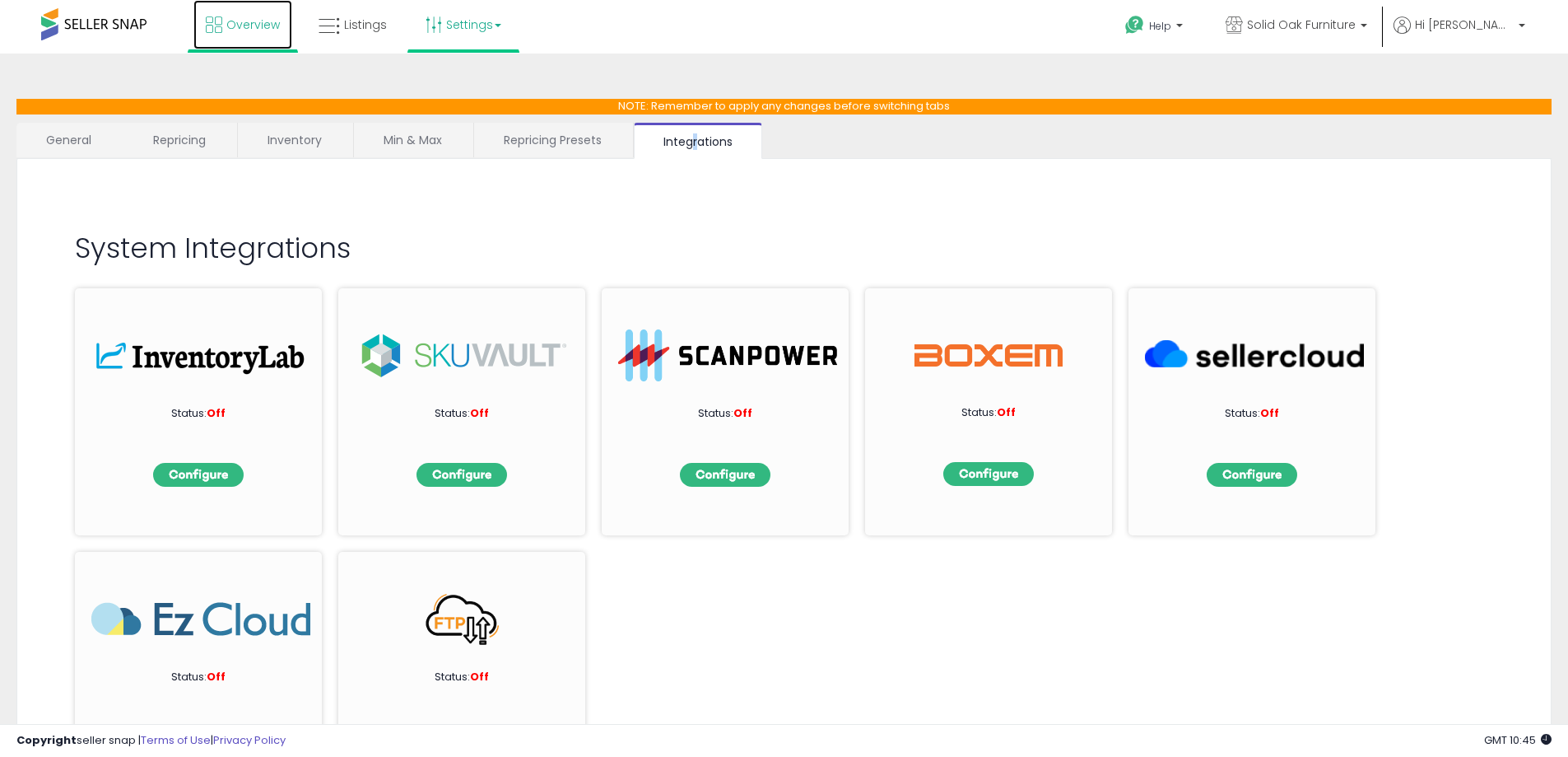
click at [222, 19] on icon at bounding box center [214, 25] width 17 height 17
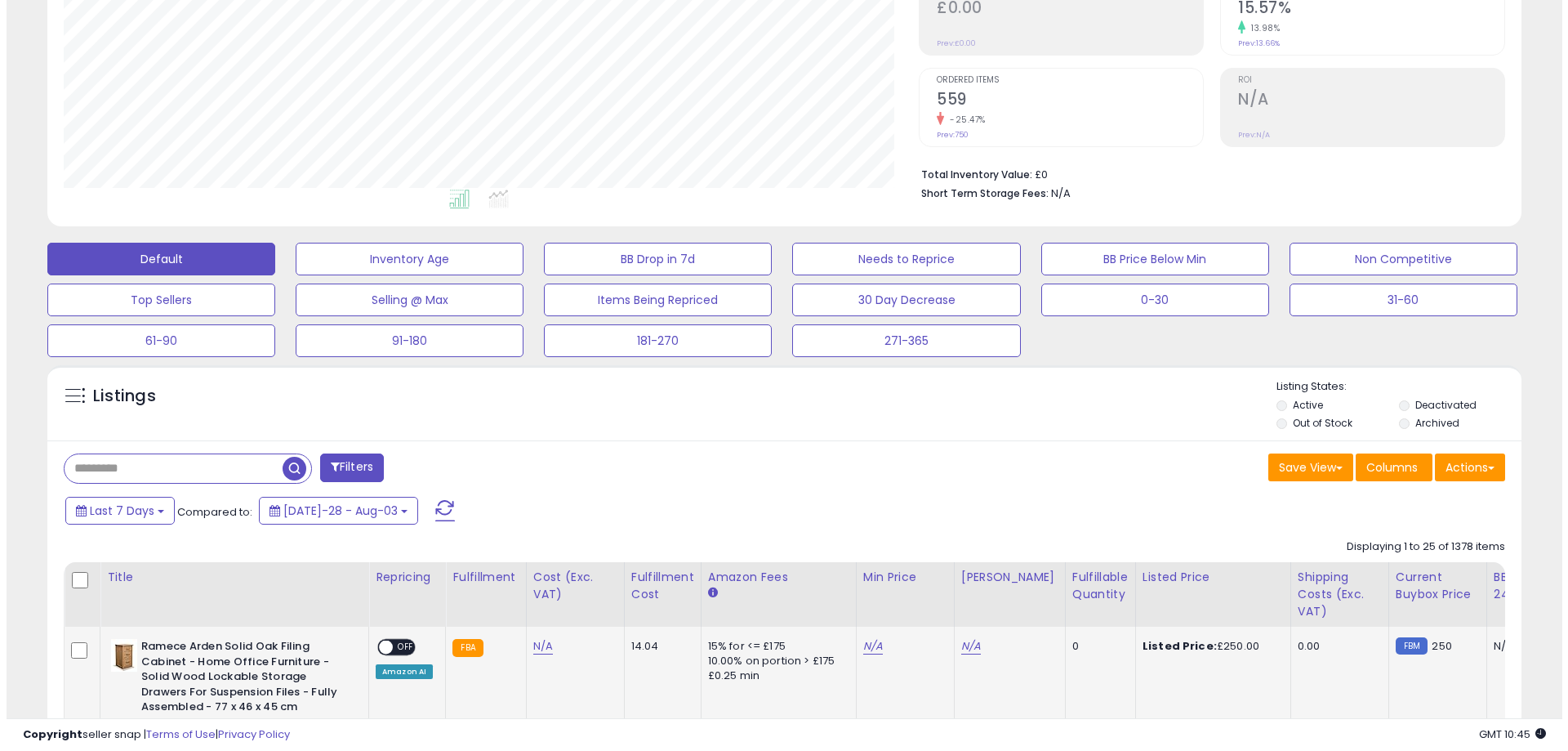
scroll to position [327, 0]
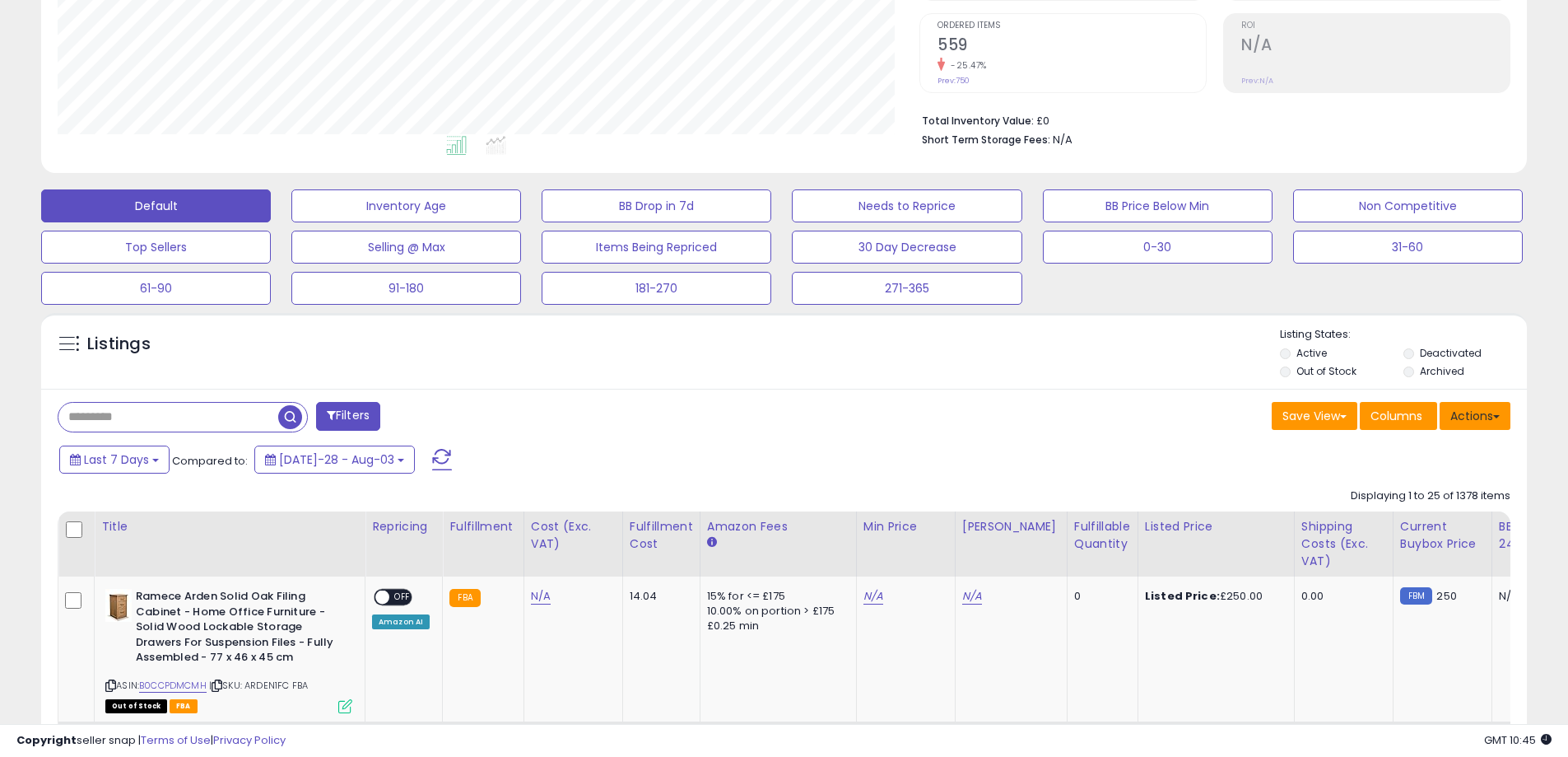
click at [1475, 412] on button "Actions" at bounding box center [1475, 415] width 71 height 28
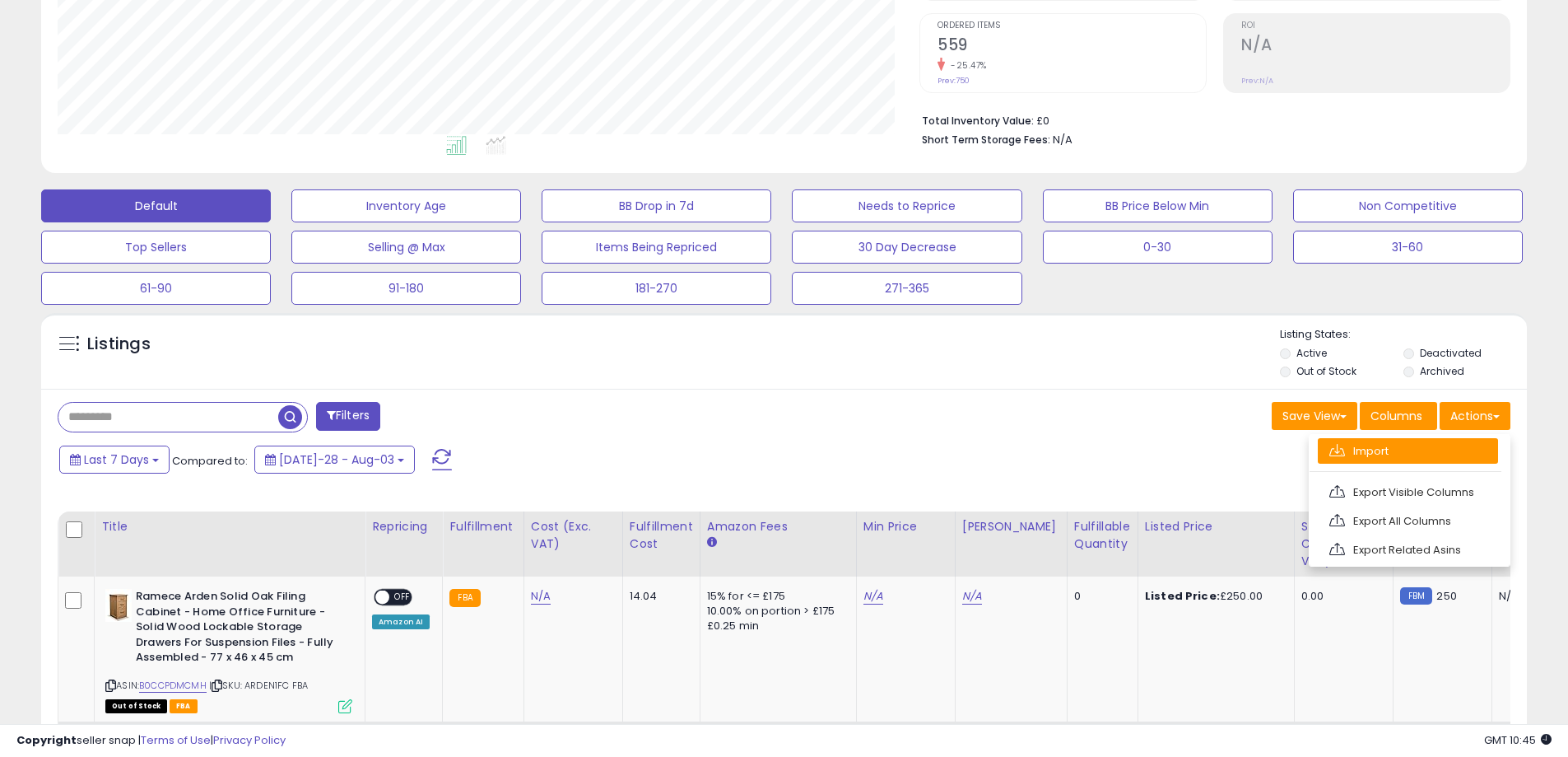
click at [1393, 452] on link "Import" at bounding box center [1408, 451] width 181 height 25
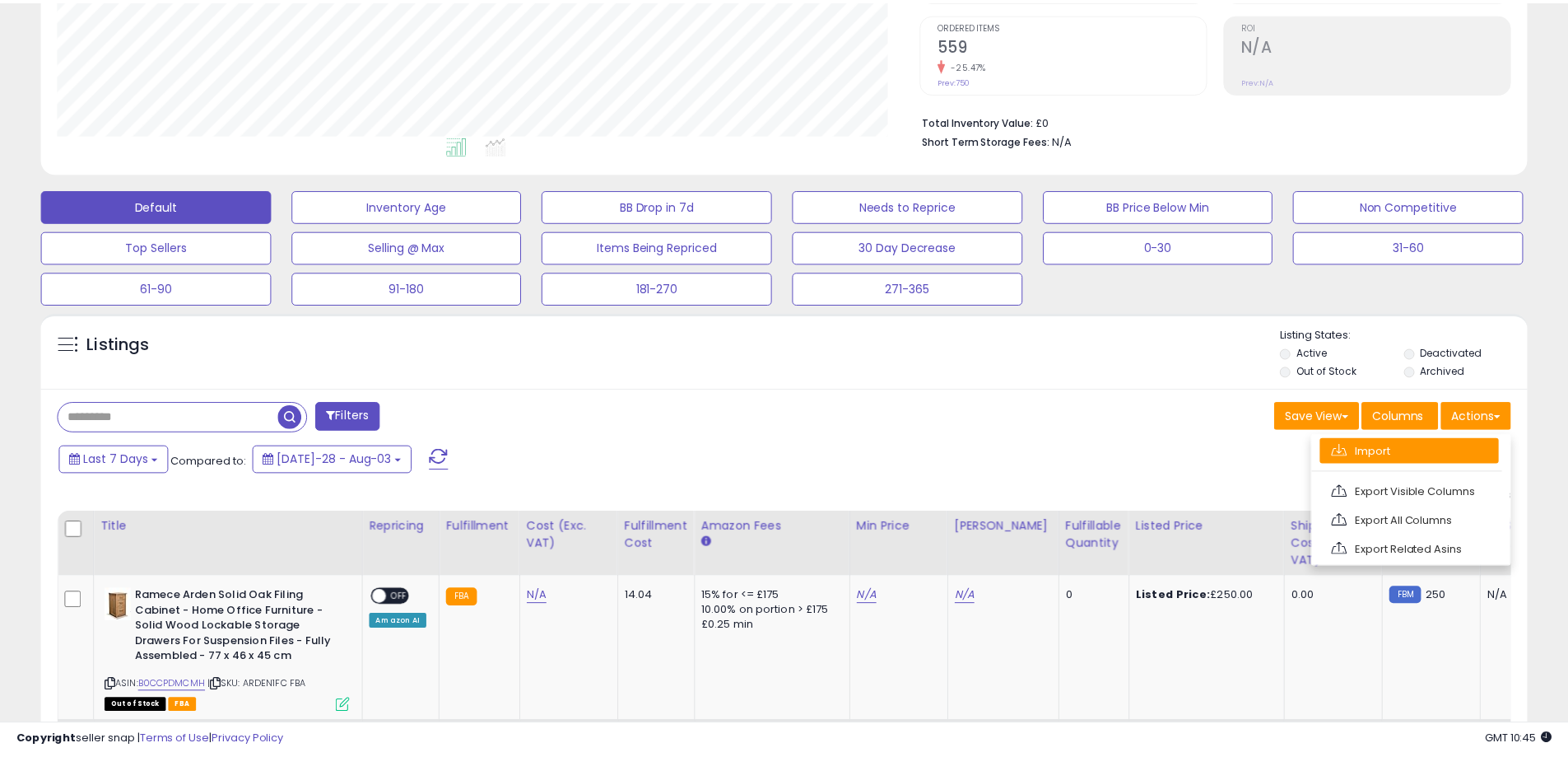
scroll to position [338, 870]
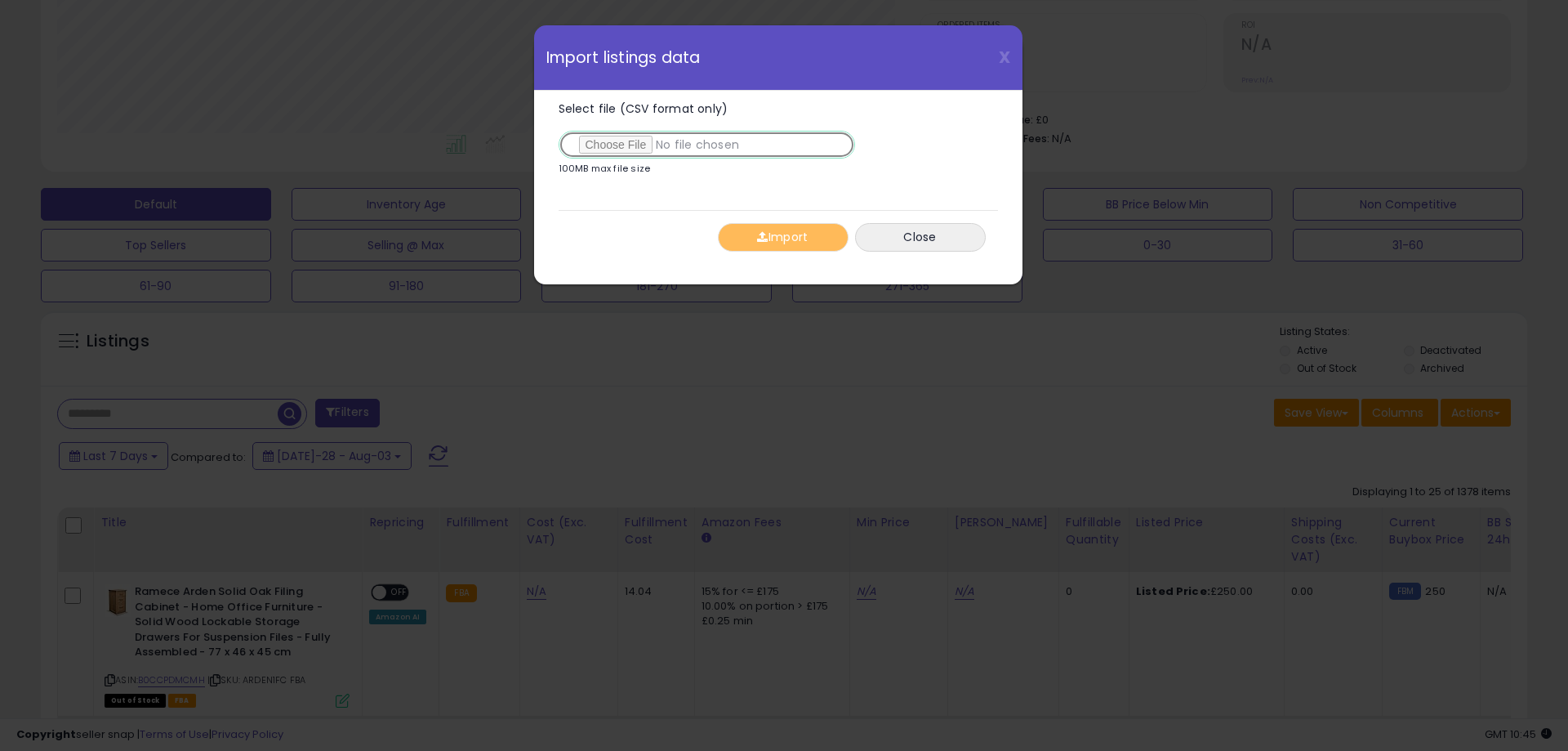
click at [620, 141] on input "Select file (CSV format only)" at bounding box center [707, 144] width 296 height 28
type input "**********"
click at [785, 242] on button "Import" at bounding box center [783, 237] width 131 height 28
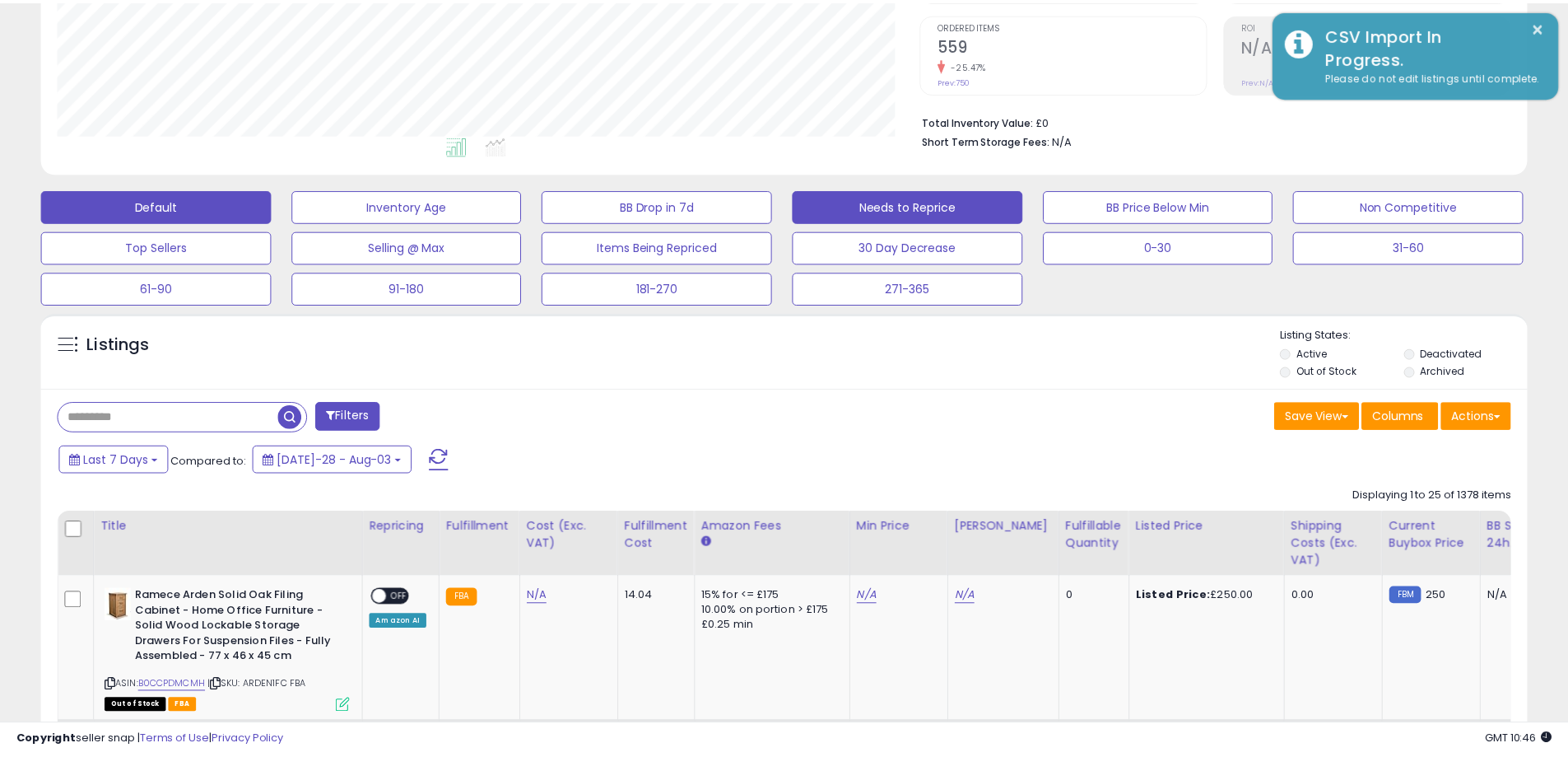
scroll to position [823235, 822262]
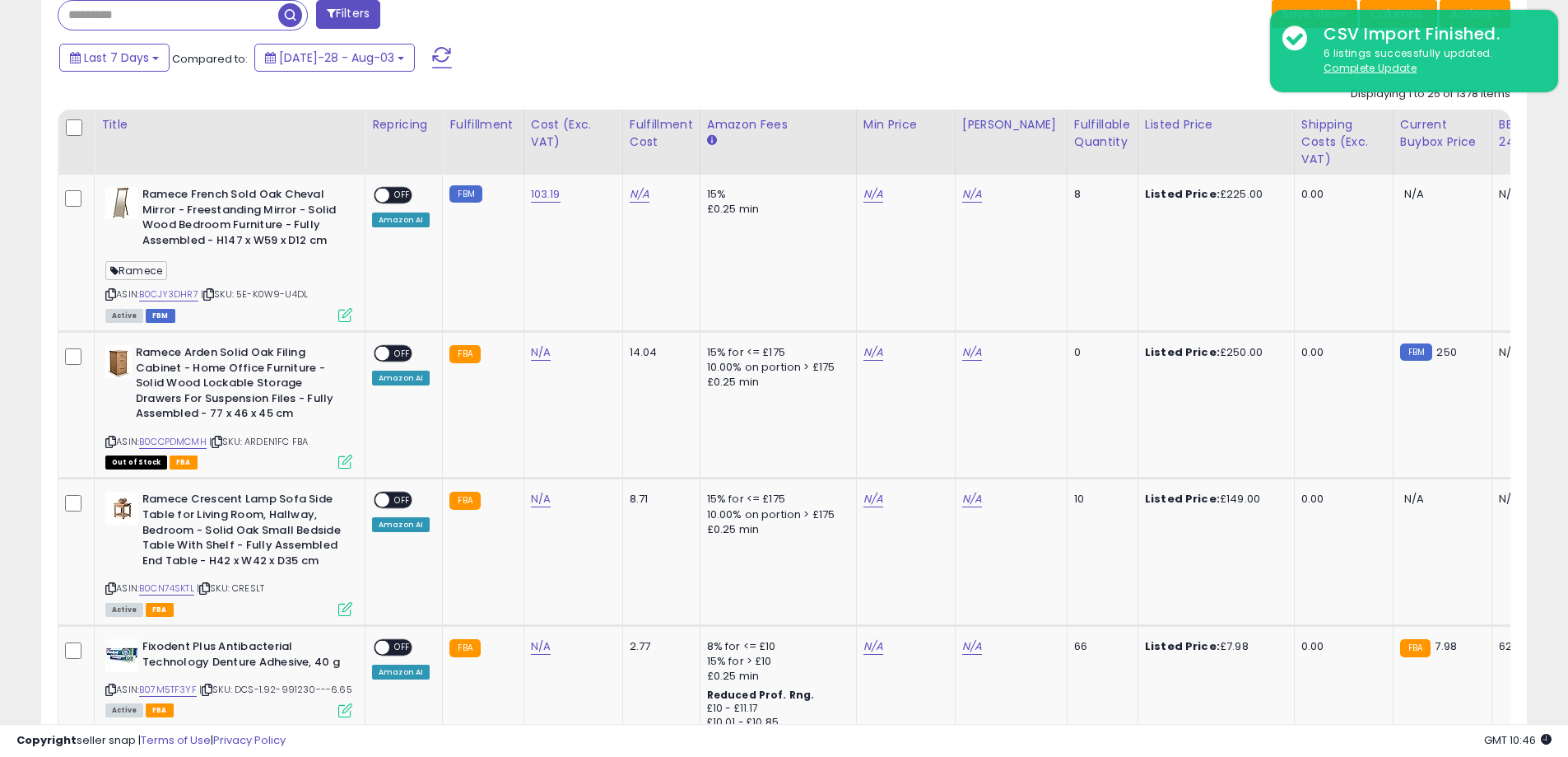
scroll to position [554, 0]
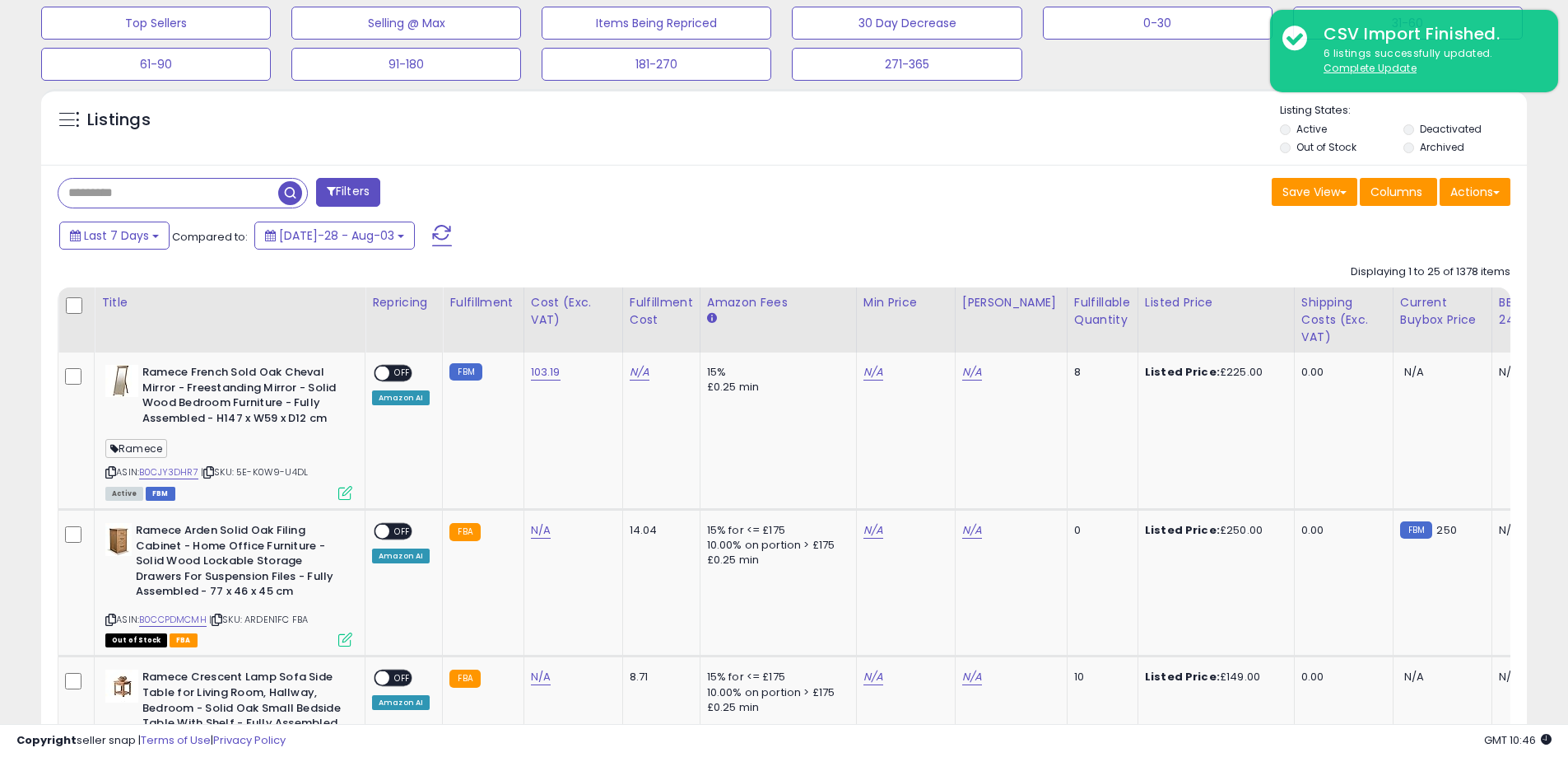
click at [160, 196] on input "text" at bounding box center [168, 193] width 220 height 29
paste input "**********"
click at [433, 193] on span "button" at bounding box center [433, 193] width 24 height 24
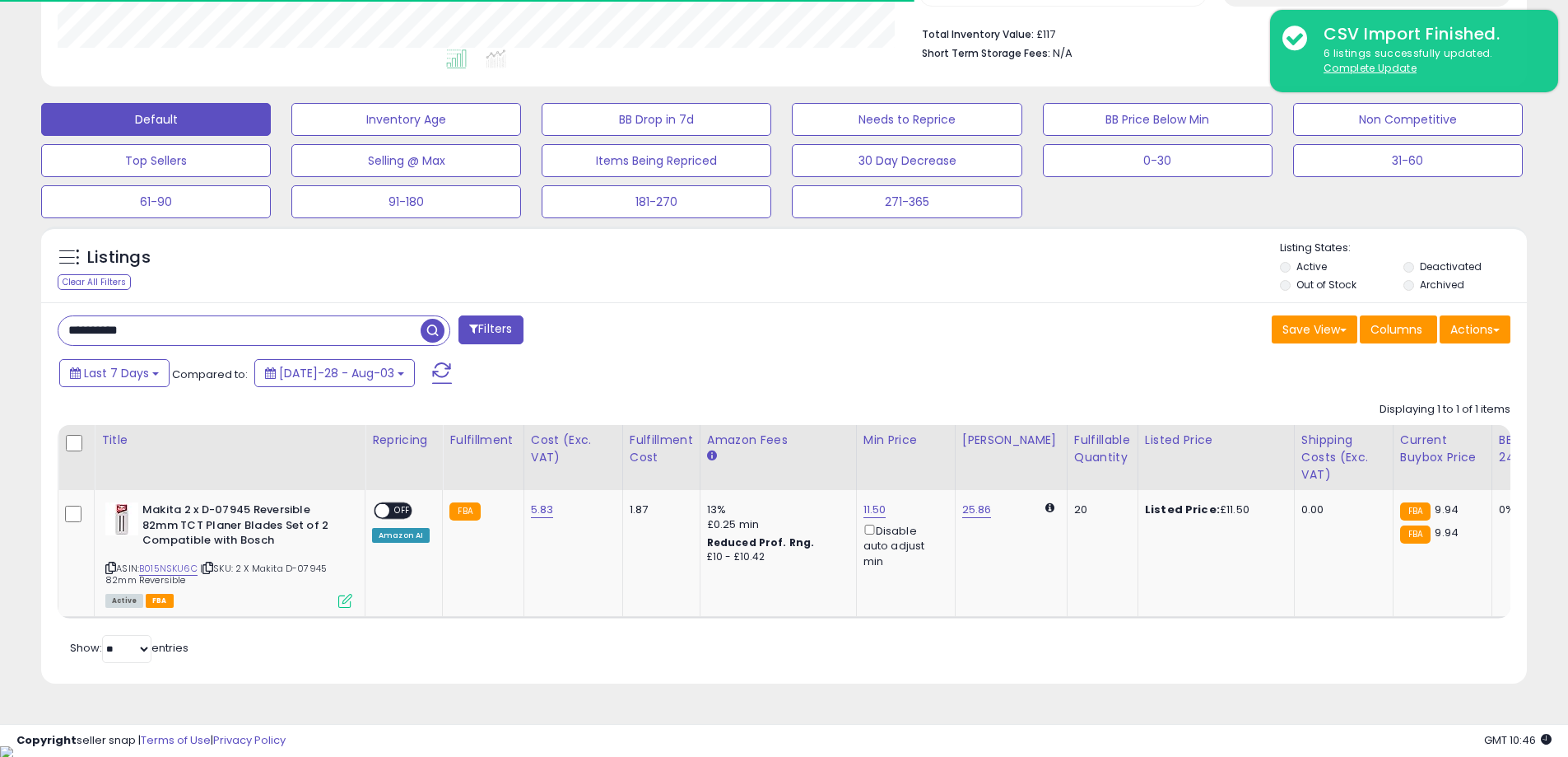
scroll to position [417, 0]
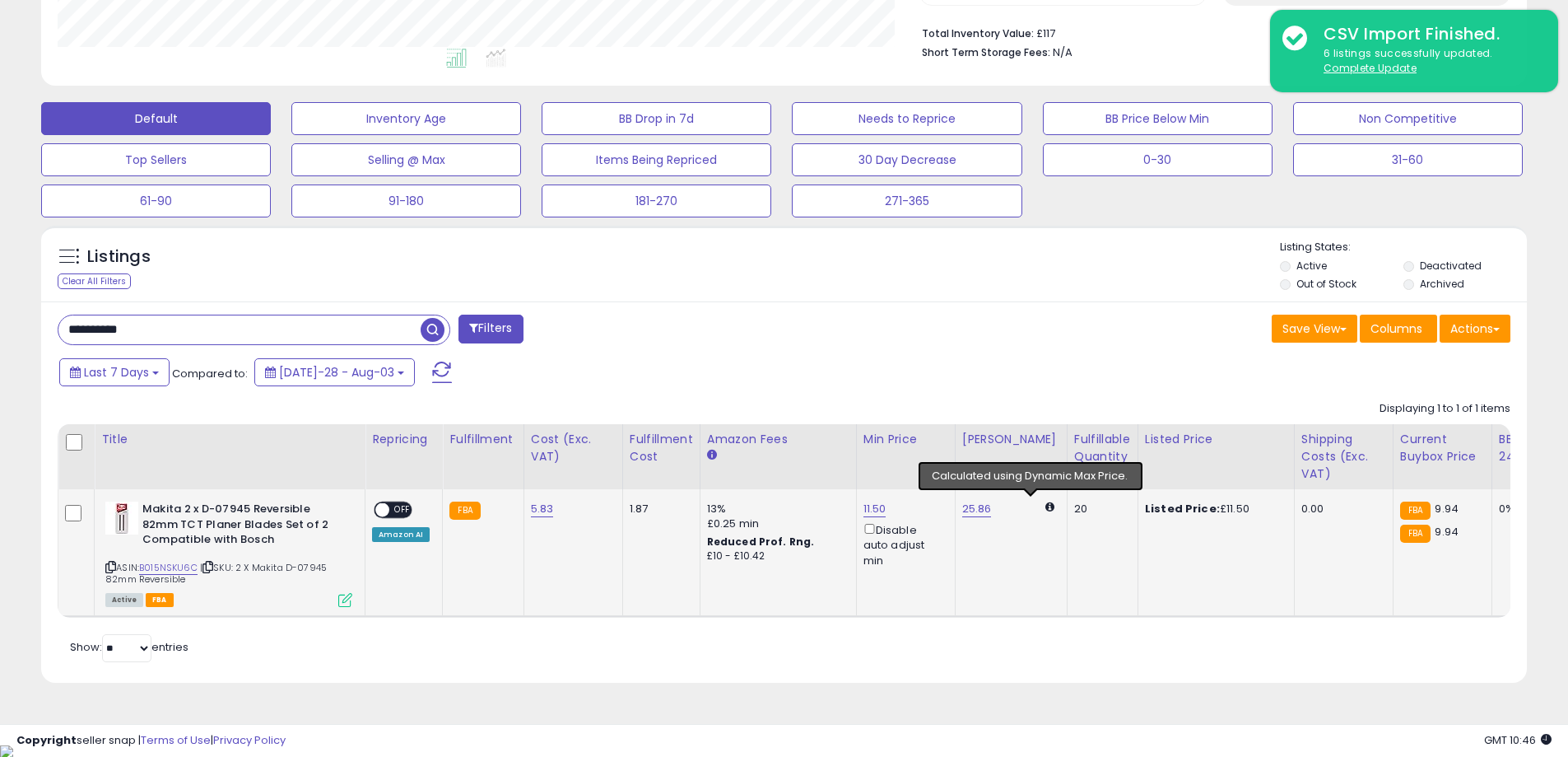
click at [1045, 503] on icon at bounding box center [1049, 506] width 9 height 11
click at [1045, 501] on icon at bounding box center [1049, 506] width 9 height 11
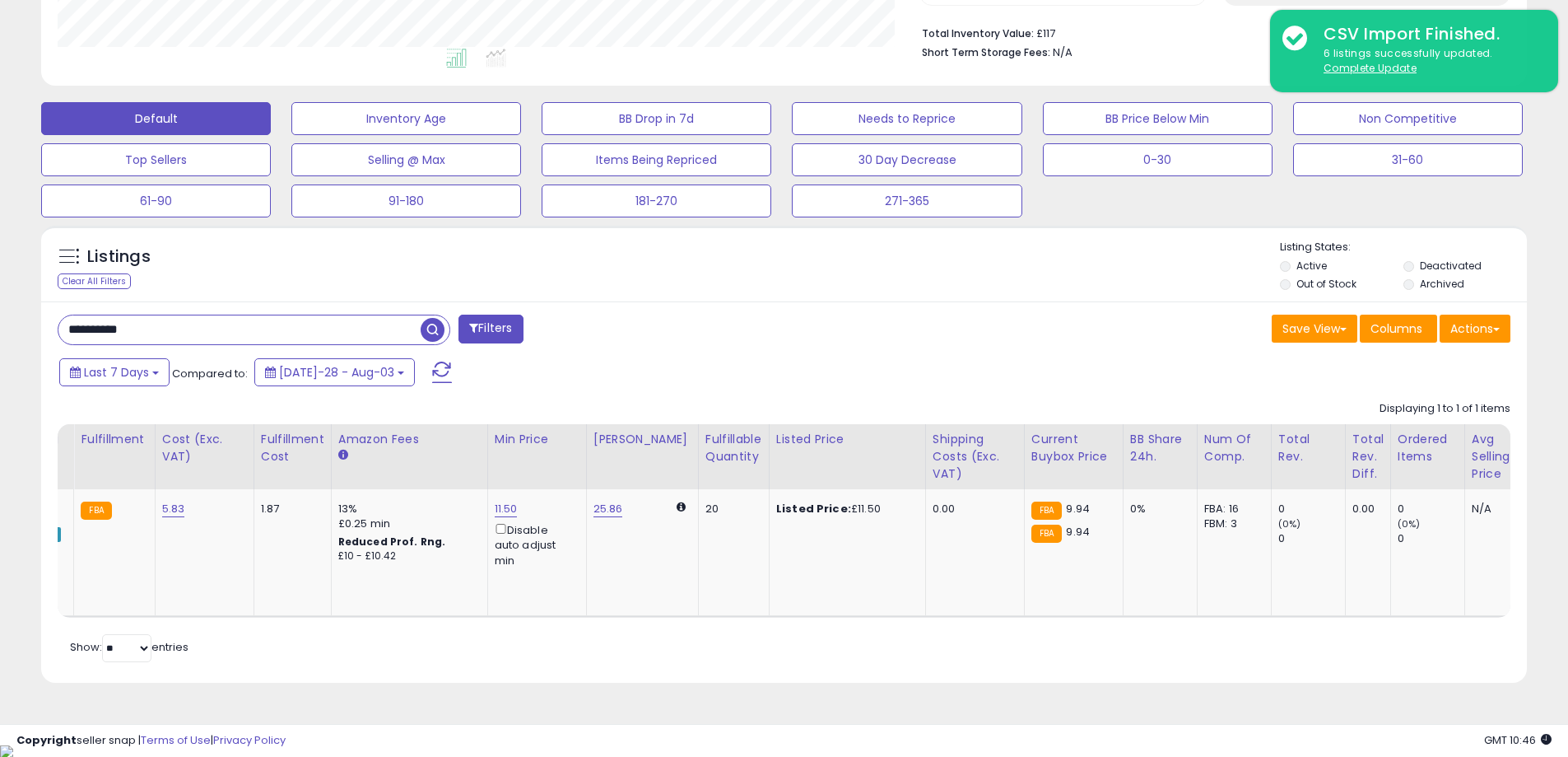
scroll to position [0, 0]
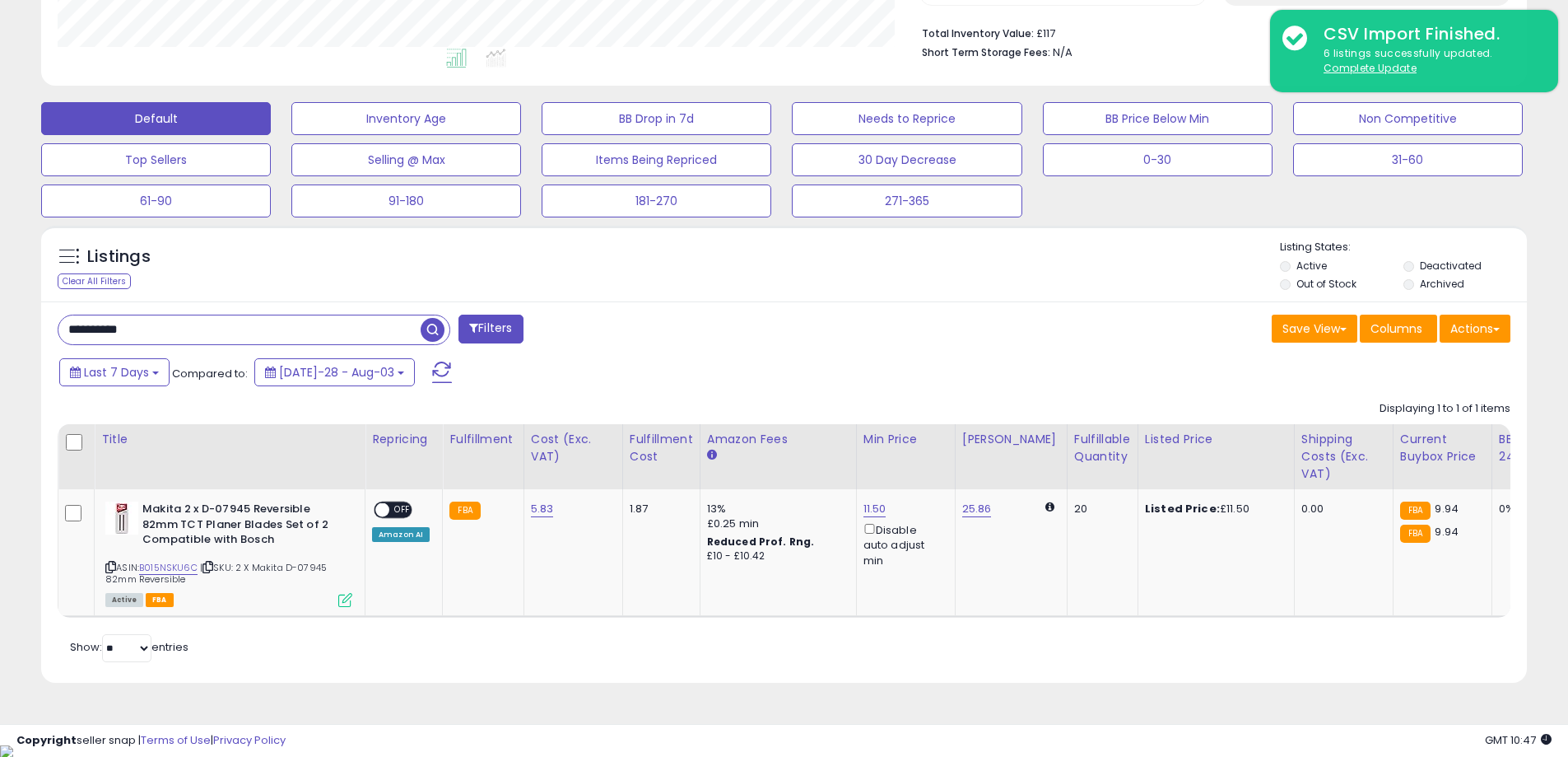
click at [154, 316] on input "**********" at bounding box center [239, 330] width 362 height 29
click at [153, 316] on input "**********" at bounding box center [239, 330] width 362 height 29
paste input "text"
type input "**********"
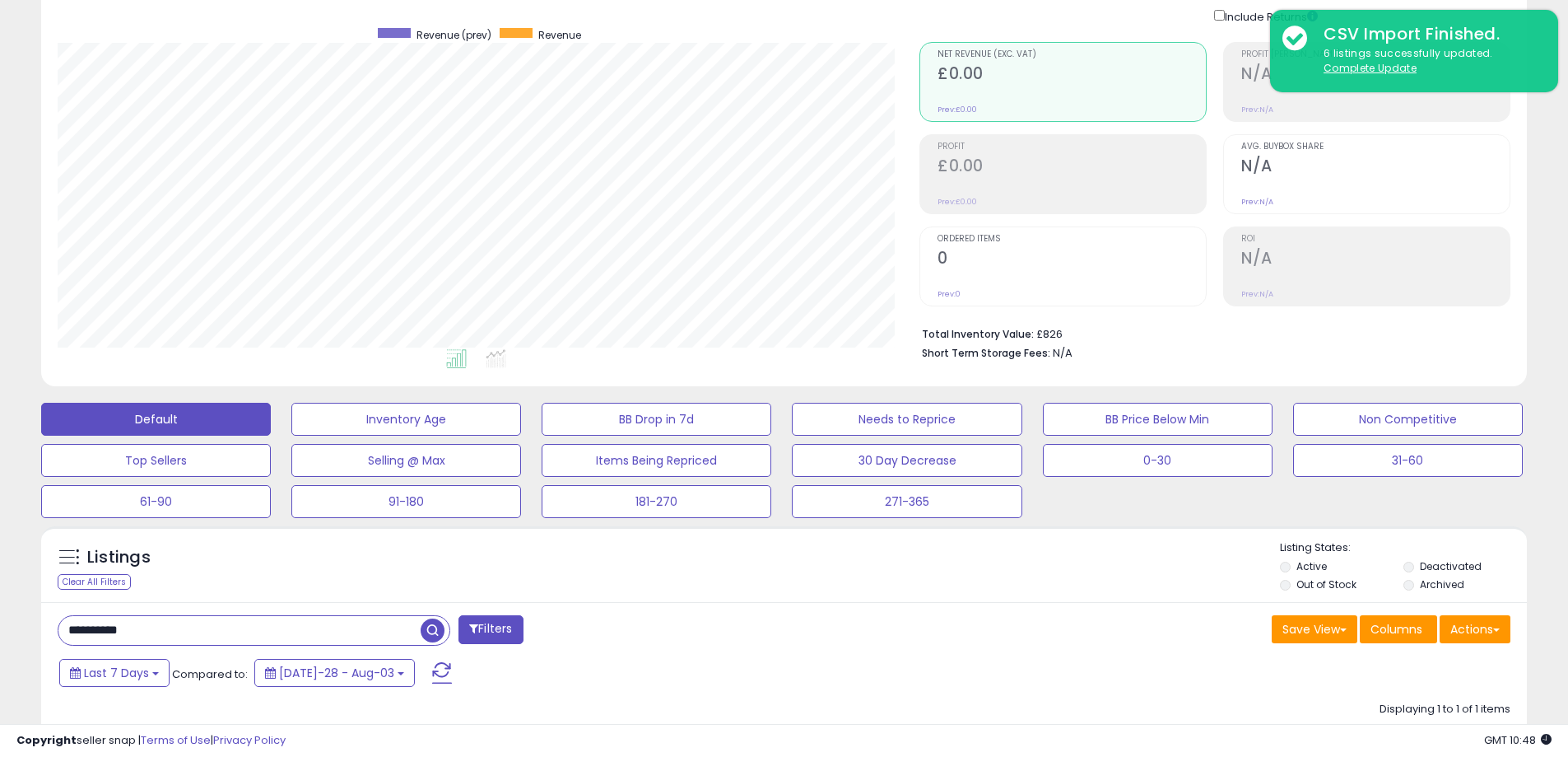
scroll to position [446, 0]
